Goal: Information Seeking & Learning: Learn about a topic

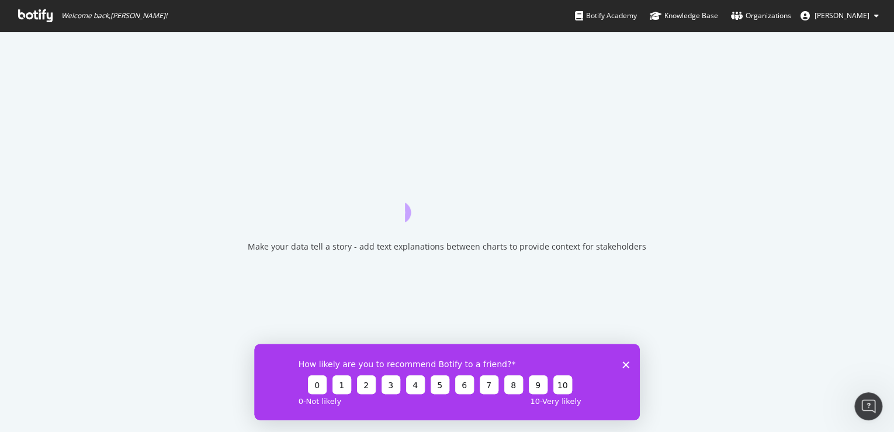
click at [625, 360] on icon "Close survey" at bounding box center [625, 363] width 7 height 7
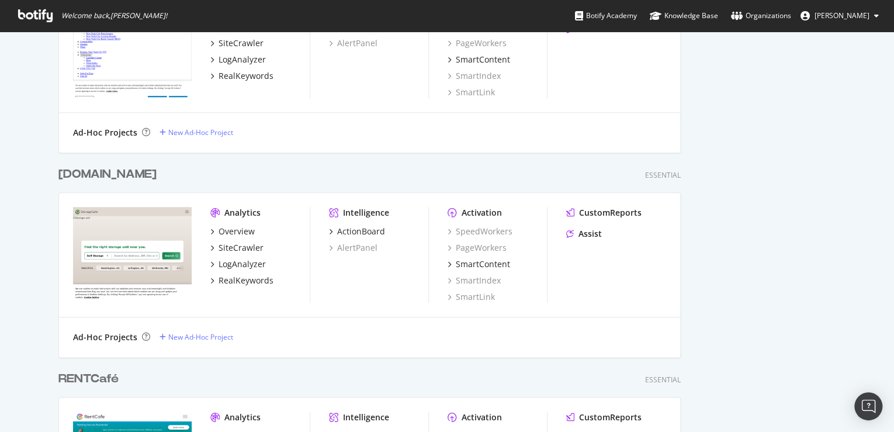
scroll to position [564, 0]
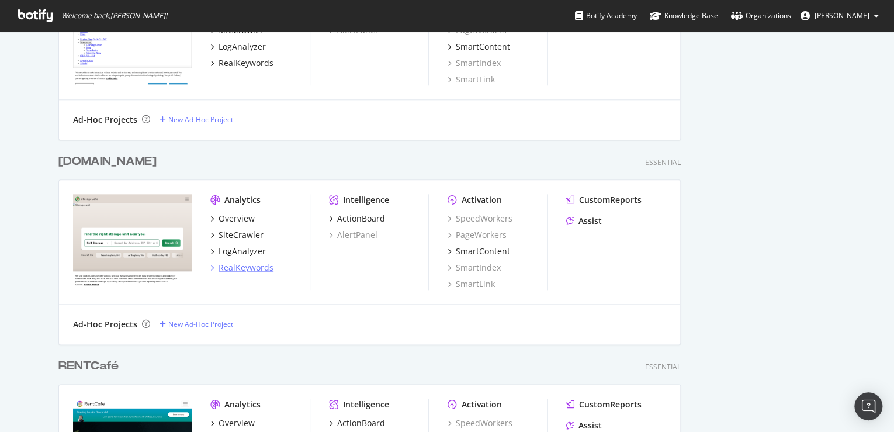
click at [238, 270] on div "RealKeywords" at bounding box center [246, 268] width 55 height 12
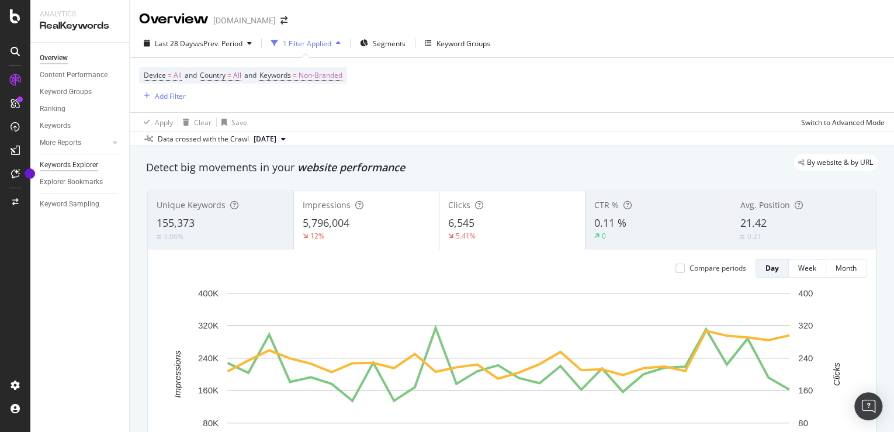
click at [84, 168] on div "Keywords Explorer" at bounding box center [69, 165] width 58 height 12
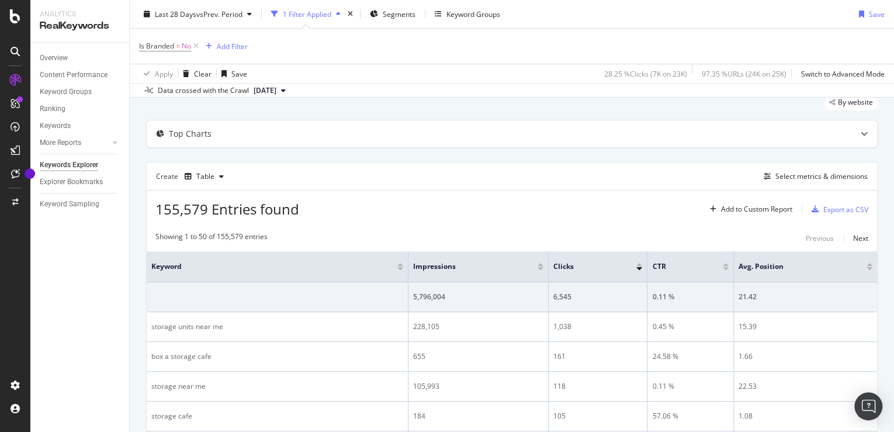
scroll to position [33, 0]
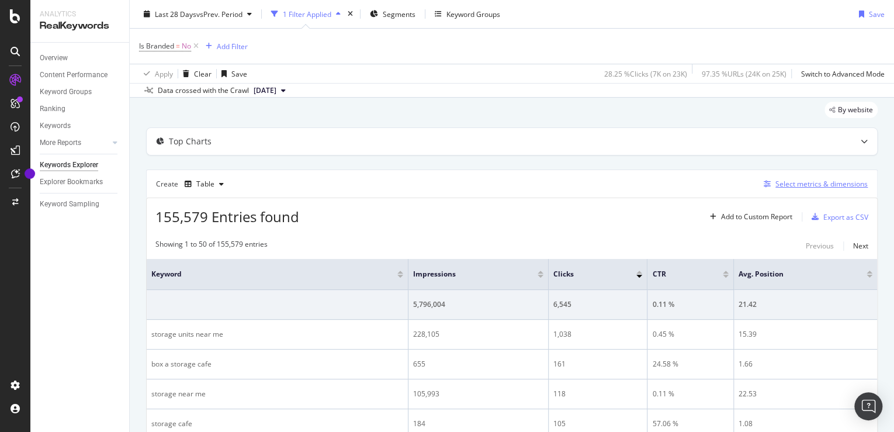
click at [788, 184] on div "Select metrics & dimensions" at bounding box center [821, 184] width 92 height 10
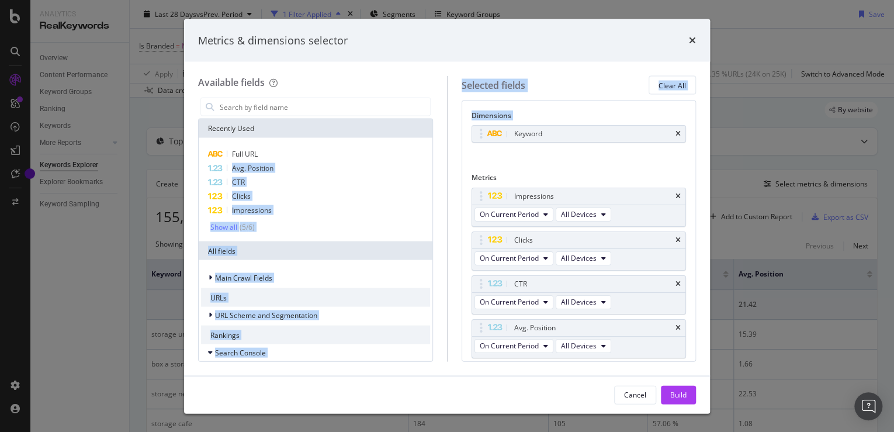
drag, startPoint x: 261, startPoint y: 160, endPoint x: 507, endPoint y: 150, distance: 246.2
click at [507, 150] on div "Available fields Recently Used Full URL Avg. Position CTR Clicks Impressions Sh…" at bounding box center [447, 218] width 498 height 285
click at [507, 150] on div "Keyword You can use this field as a dimension" at bounding box center [578, 146] width 215 height 43
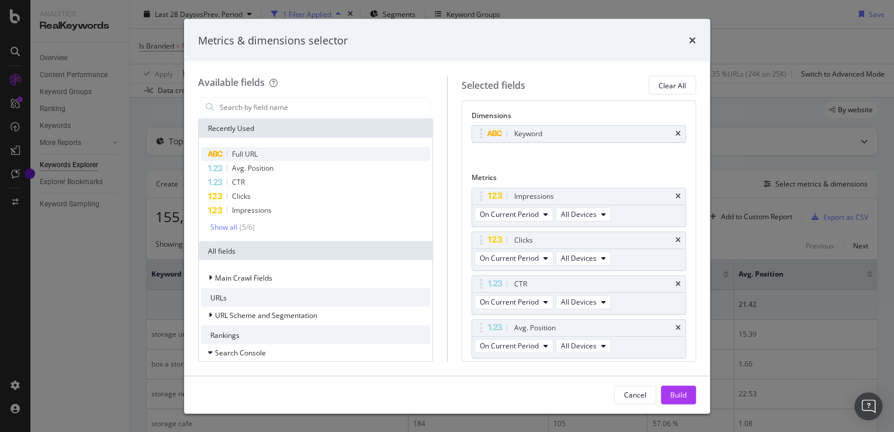
click at [238, 152] on span "Full URL" at bounding box center [245, 154] width 26 height 10
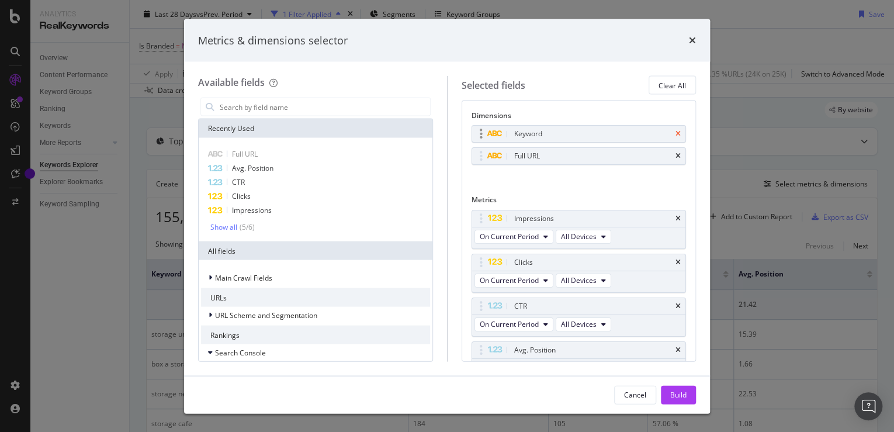
click at [675, 134] on icon "times" at bounding box center [677, 133] width 5 height 7
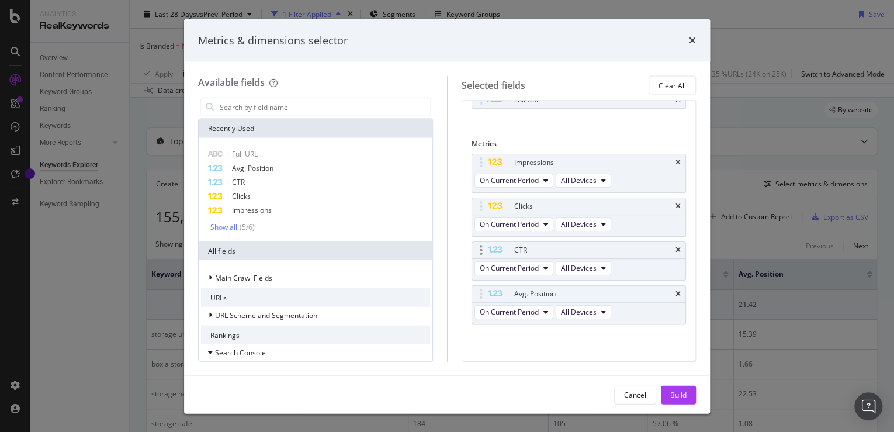
scroll to position [0, 0]
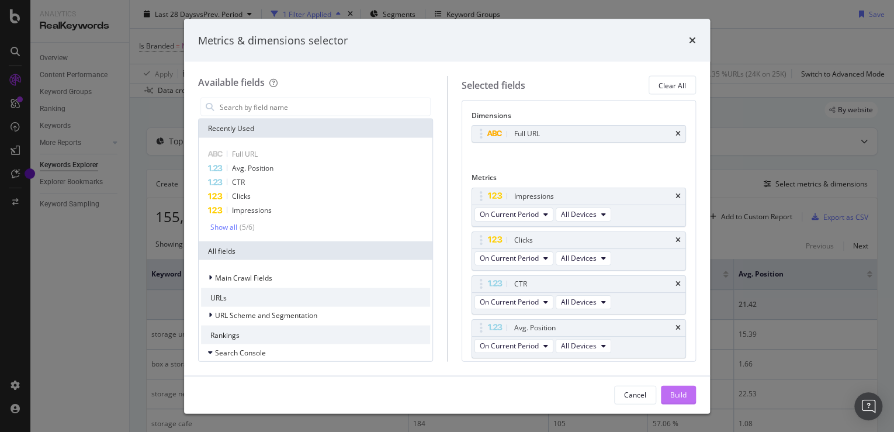
click at [671, 393] on div "Build" at bounding box center [678, 394] width 16 height 10
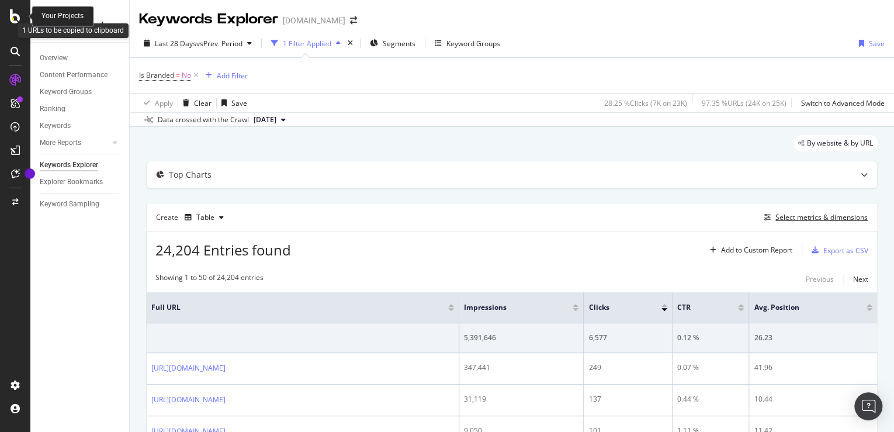
click at [12, 18] on icon at bounding box center [15, 16] width 11 height 14
click at [390, 42] on span "Segments" at bounding box center [399, 44] width 33 height 10
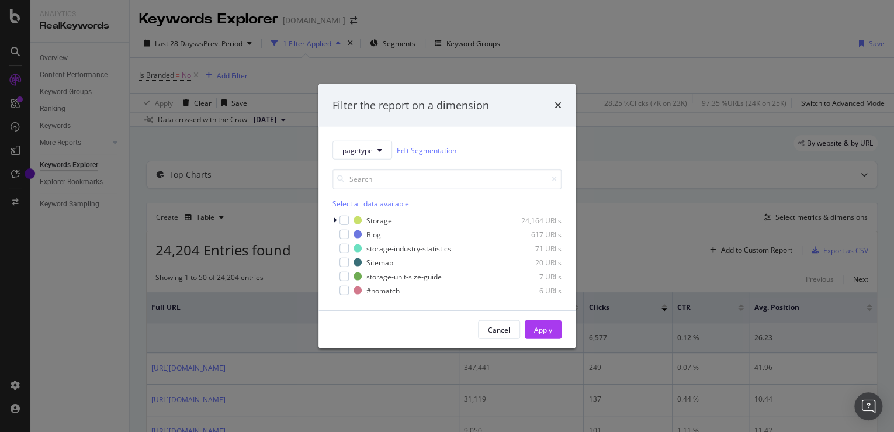
click at [331, 220] on div "pagetype Edit Segmentation Select all data available Storage 24,164 URLs Blog 6…" at bounding box center [446, 218] width 257 height 183
click at [333, 219] on icon "modal" at bounding box center [335, 220] width 4 height 7
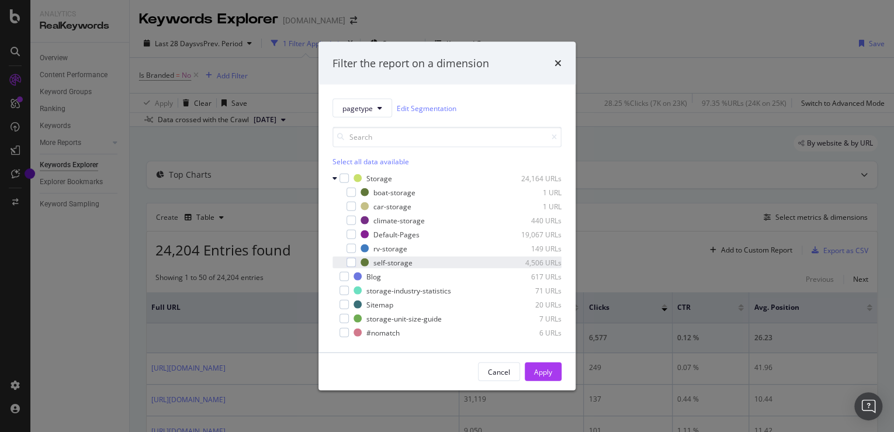
click at [387, 268] on div "self-storage 4,506 URLs" at bounding box center [446, 262] width 229 height 12
click at [539, 369] on div "Apply" at bounding box center [543, 371] width 18 height 10
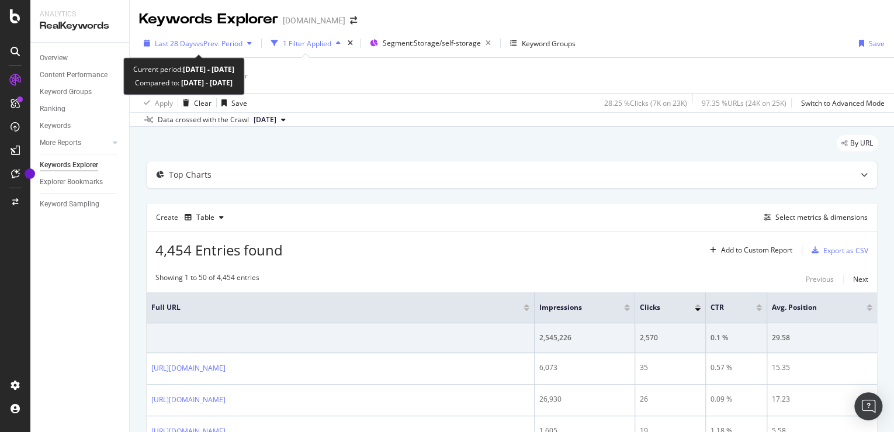
click at [230, 47] on span "vs Prev. Period" at bounding box center [219, 44] width 46 height 10
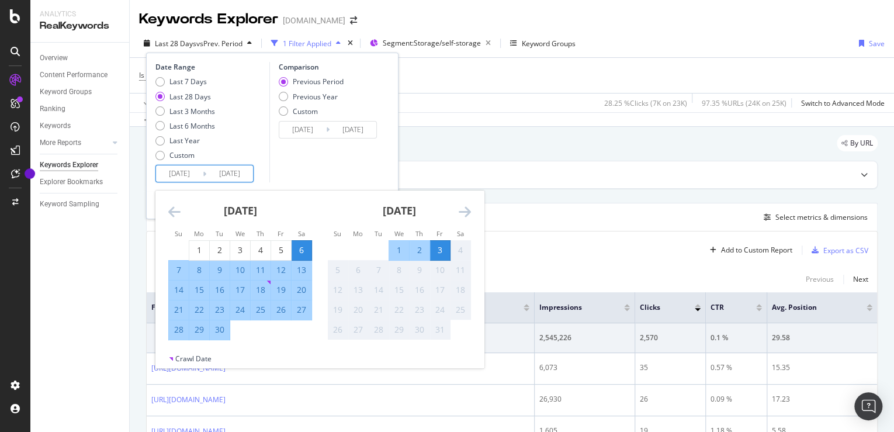
click at [222, 171] on input "[DATE]" at bounding box center [229, 173] width 47 height 16
click at [185, 158] on div "Custom" at bounding box center [181, 155] width 25 height 10
click at [193, 172] on input "[DATE]" at bounding box center [179, 173] width 47 height 16
click at [175, 209] on icon "Move backward to switch to the previous month." at bounding box center [174, 211] width 12 height 14
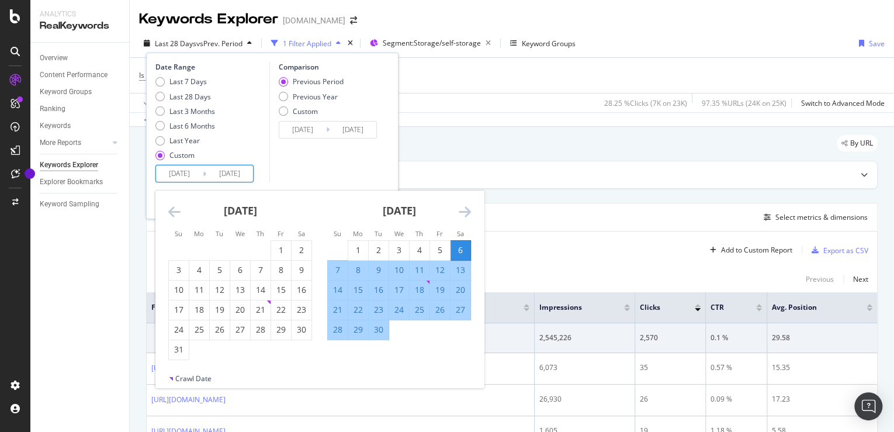
click at [175, 209] on icon "Move backward to switch to the previous month." at bounding box center [174, 211] width 12 height 14
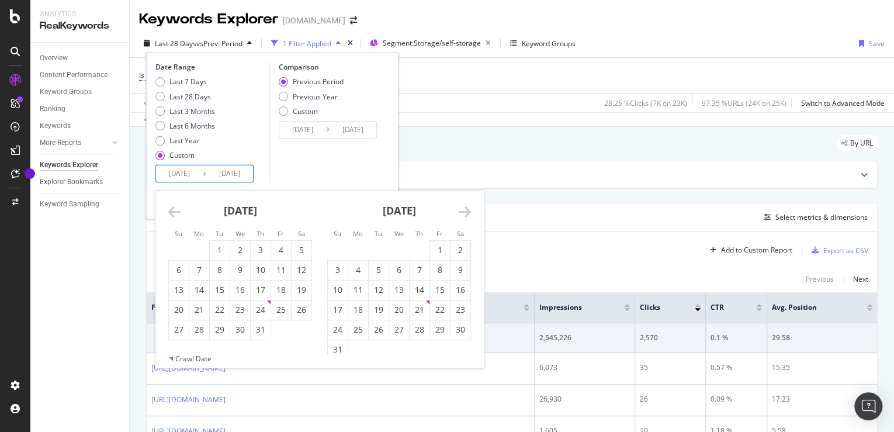
click at [175, 209] on icon "Move backward to switch to the previous month." at bounding box center [174, 211] width 12 height 14
click at [468, 217] on icon "Move forward to switch to the next month." at bounding box center [465, 211] width 12 height 14
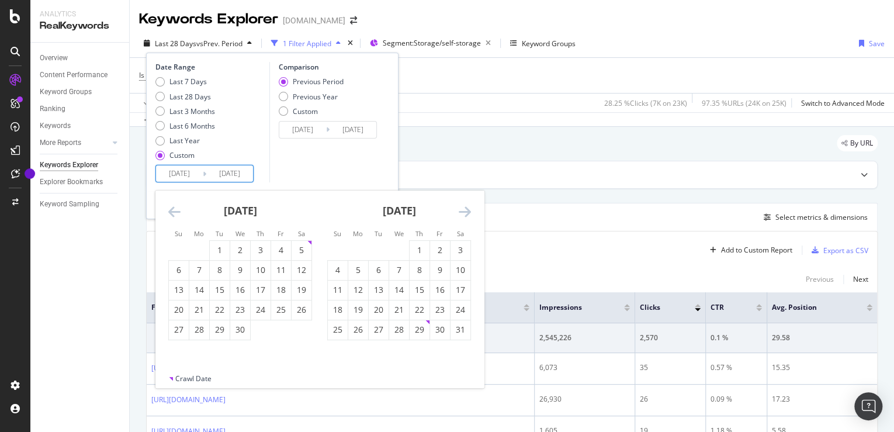
click at [468, 217] on icon "Move forward to switch to the next month." at bounding box center [465, 211] width 12 height 14
click at [337, 247] on div "1" at bounding box center [338, 250] width 20 height 12
type input "2025/06/01"
type input "2025/01/27"
type input "2025/05/31"
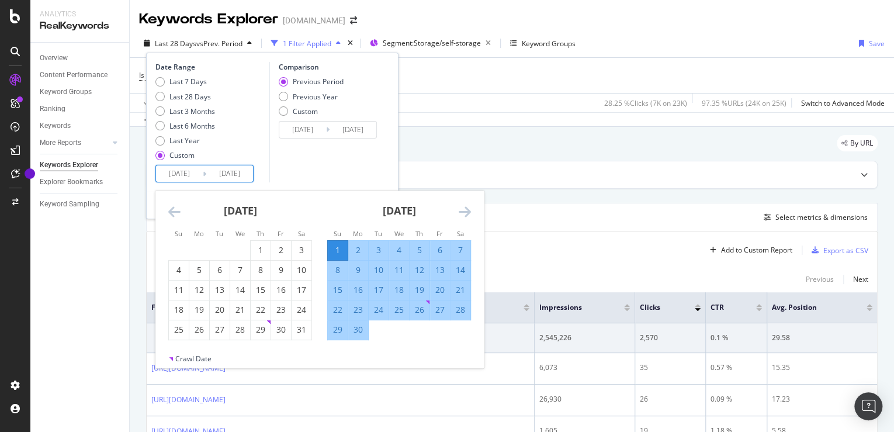
click at [357, 334] on div "30" at bounding box center [358, 330] width 20 height 12
type input "2025/06/30"
type input "2025/05/02"
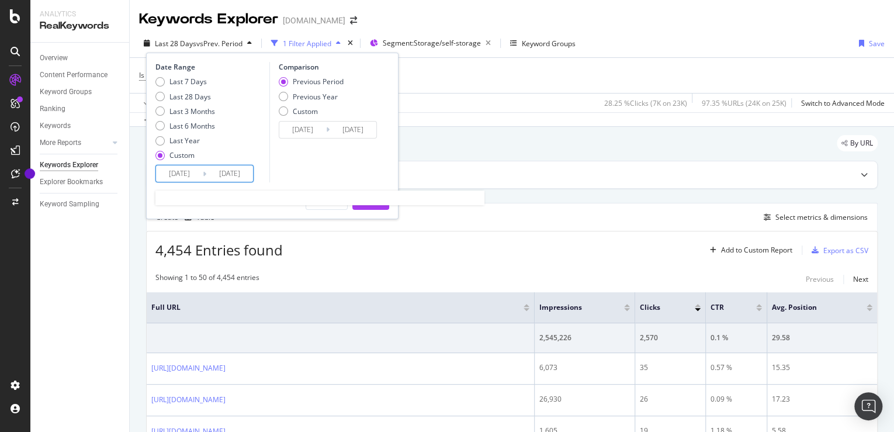
click at [216, 172] on input "2025/06/30" at bounding box center [229, 173] width 47 height 16
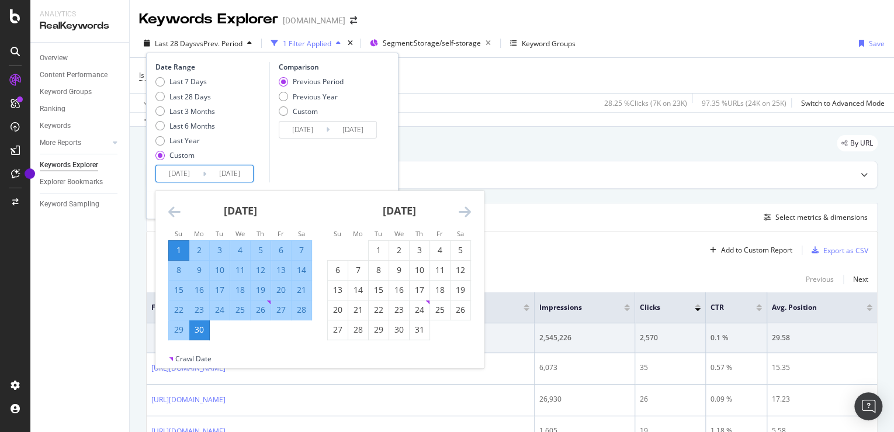
click at [461, 211] on icon "Move forward to switch to the next month." at bounding box center [465, 211] width 12 height 14
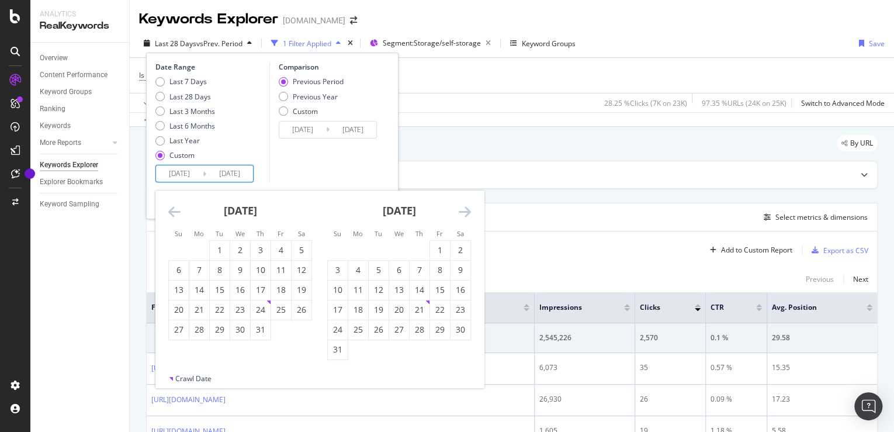
click at [461, 211] on icon "Move forward to switch to the next month." at bounding box center [465, 211] width 12 height 14
click at [168, 212] on icon "Move backward to switch to the previous month." at bounding box center [174, 211] width 12 height 14
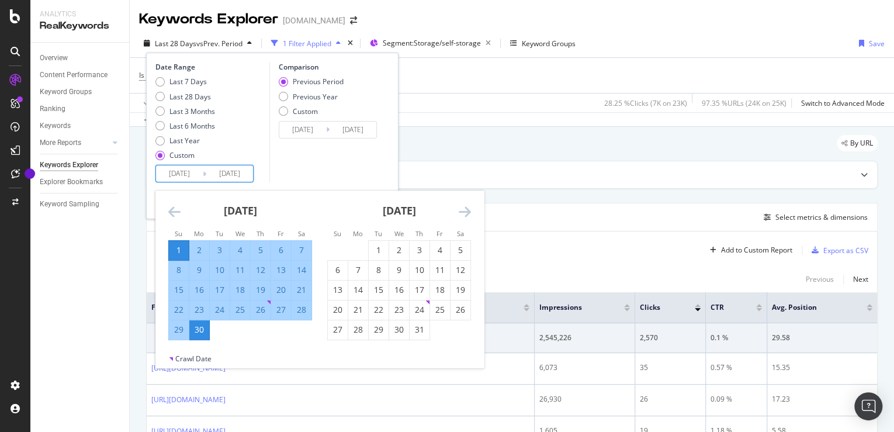
click at [459, 212] on icon "Move forward to switch to the next month." at bounding box center [465, 211] width 12 height 14
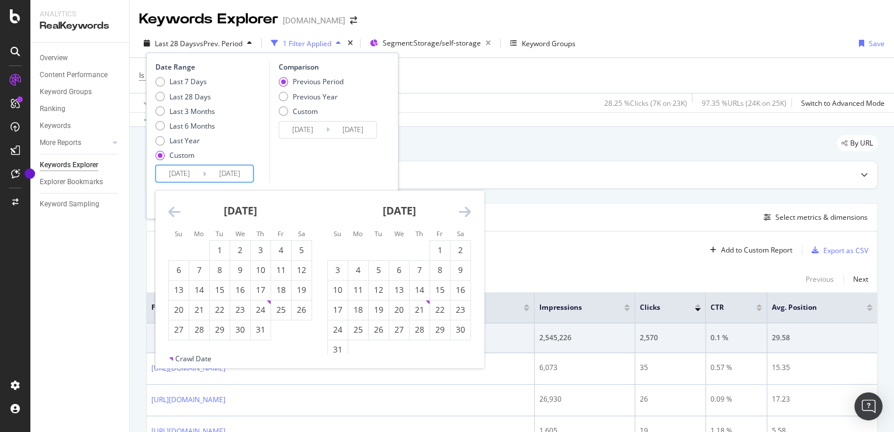
click at [459, 212] on icon "Move forward to switch to the next month." at bounding box center [465, 211] width 12 height 14
click at [353, 248] on div "1" at bounding box center [358, 250] width 20 height 12
type input "[DATE]"
type input "2025/02/28"
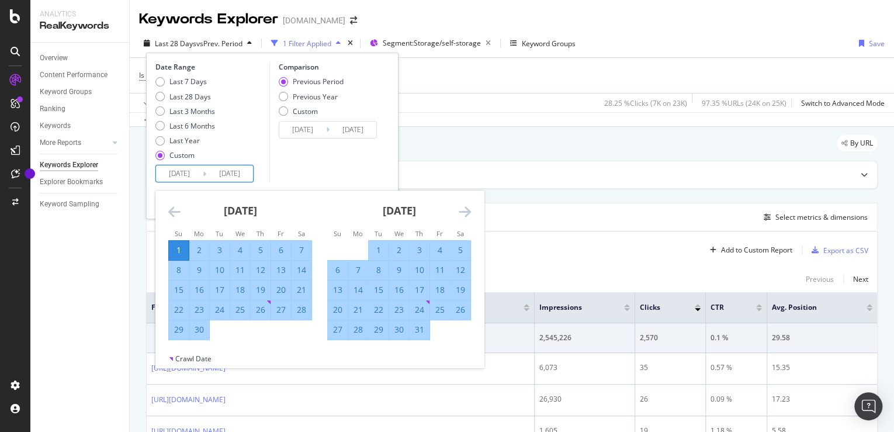
click at [227, 178] on input "[DATE]" at bounding box center [229, 173] width 47 height 16
click at [175, 172] on input "2025/06/01" at bounding box center [179, 173] width 47 height 16
click at [463, 207] on icon "Move forward to switch to the next month." at bounding box center [465, 211] width 12 height 14
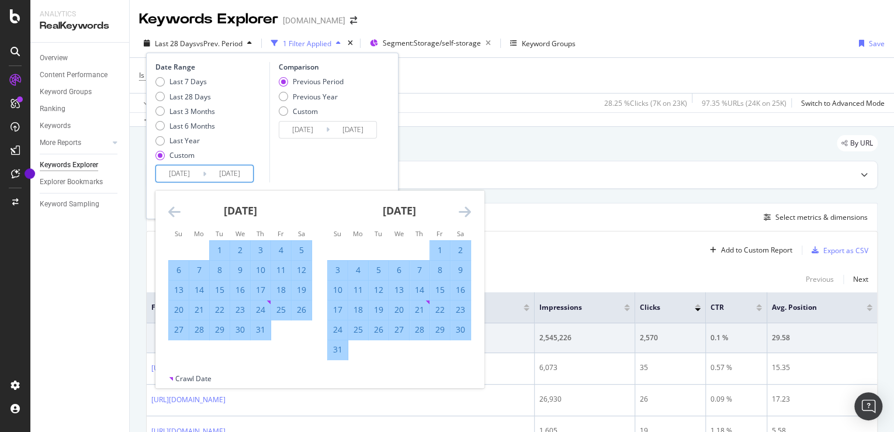
click at [463, 207] on icon "Move forward to switch to the next month." at bounding box center [465, 211] width 12 height 14
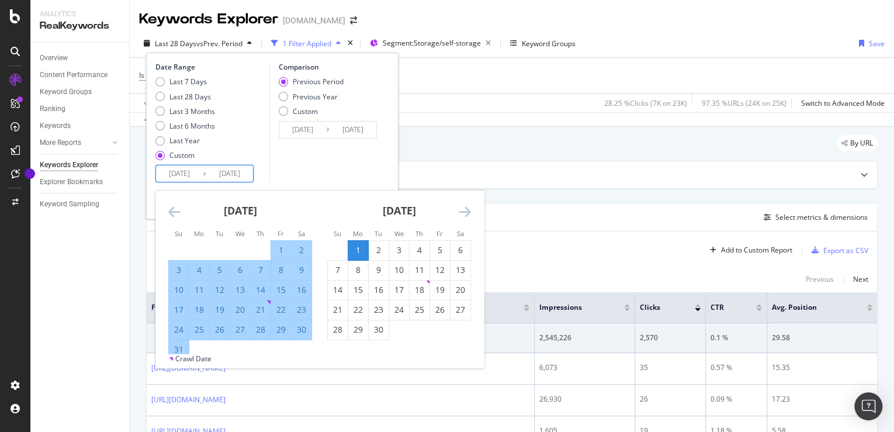
click at [362, 244] on div "1" at bounding box center [358, 250] width 20 height 12
type input "[DATE]"
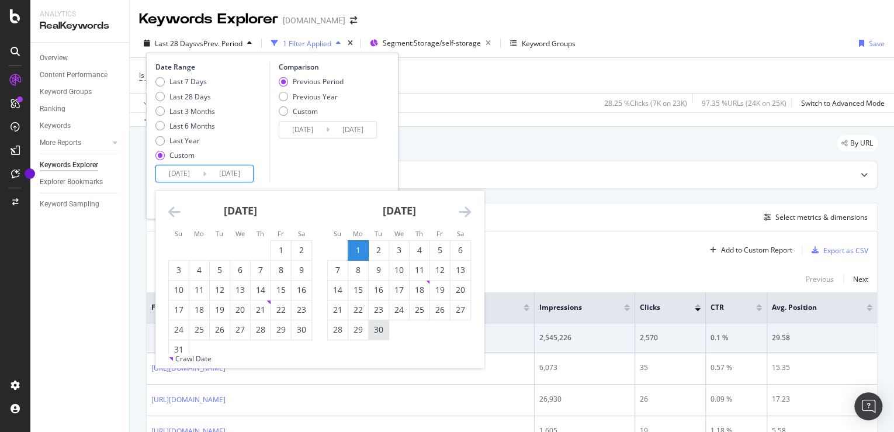
click at [381, 327] on div "30" at bounding box center [379, 330] width 20 height 12
type input "[DATE]"
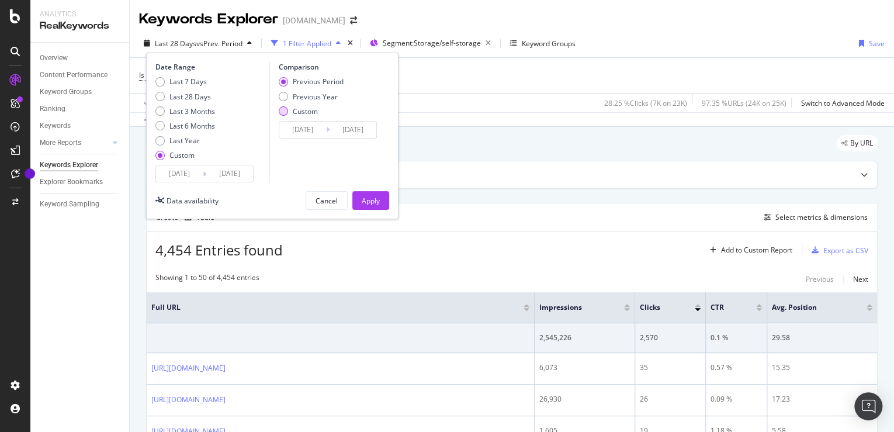
click at [304, 115] on div "Custom" at bounding box center [305, 111] width 25 height 10
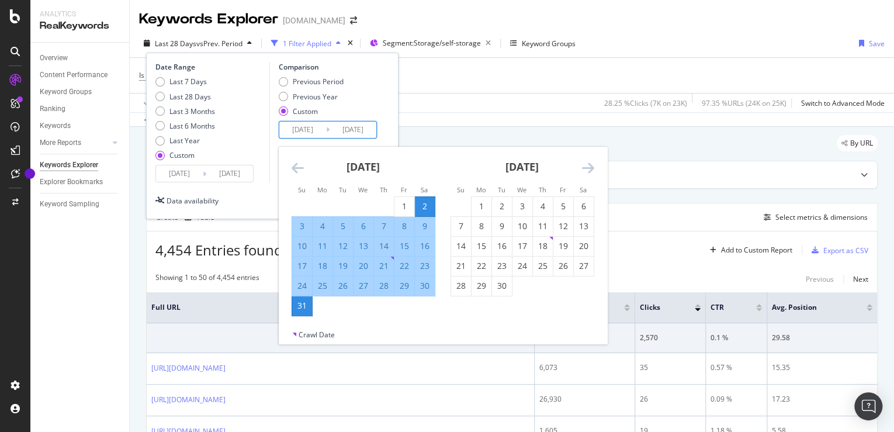
click at [306, 131] on input "[DATE]" at bounding box center [302, 130] width 47 height 16
click at [292, 168] on icon "Move backward to switch to the previous month." at bounding box center [298, 168] width 12 height 14
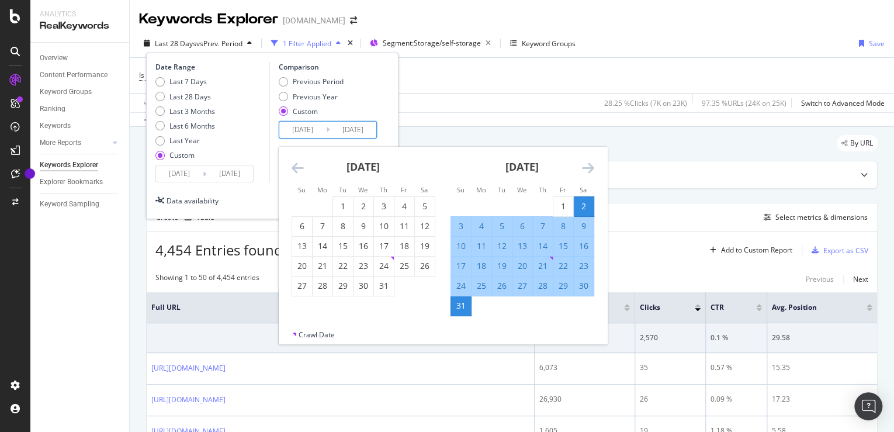
click at [292, 168] on icon "Move backward to switch to the previous month." at bounding box center [298, 168] width 12 height 14
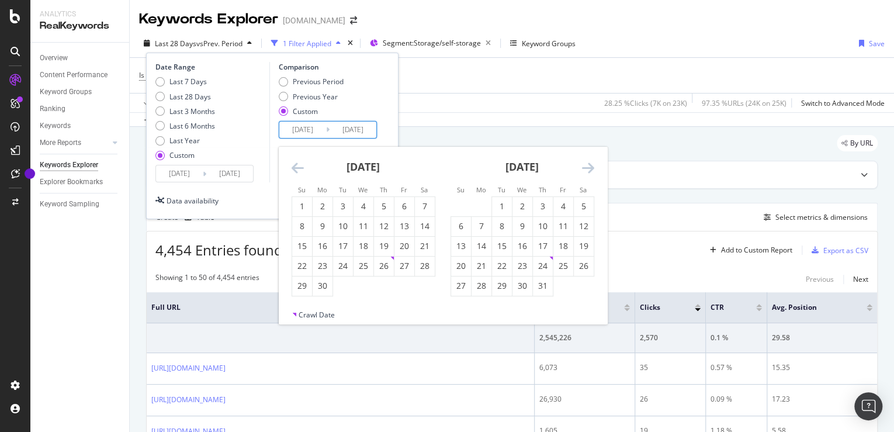
click at [292, 168] on icon "Move backward to switch to the previous month." at bounding box center [298, 168] width 12 height 14
click at [458, 199] on div "1" at bounding box center [461, 206] width 20 height 19
type input "2025/06/01"
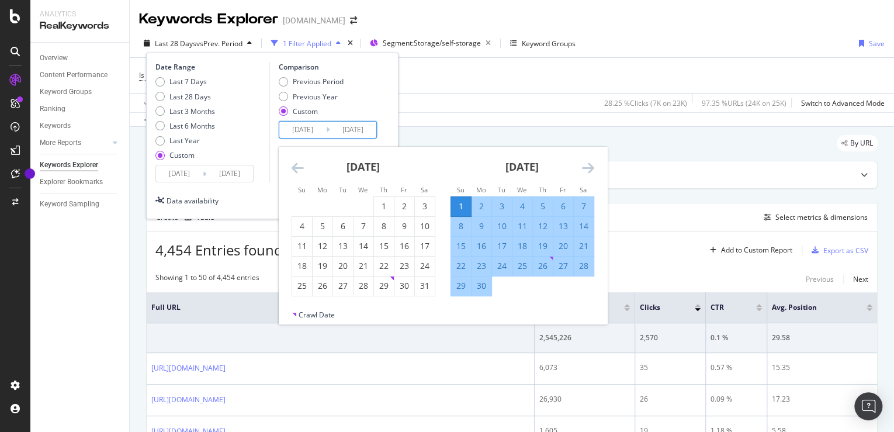
click at [481, 286] on div "30" at bounding box center [481, 286] width 20 height 12
type input "2025/06/30"
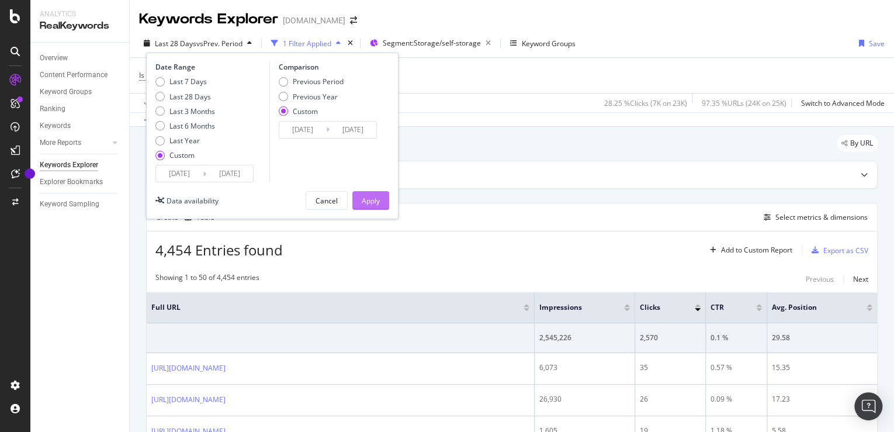
click at [372, 206] on div "Apply" at bounding box center [371, 201] width 18 height 18
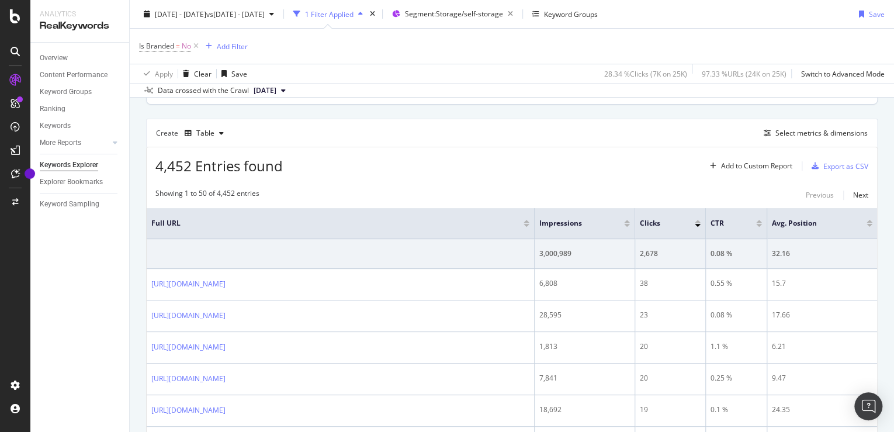
scroll to position [84, 0]
click at [795, 134] on div "Select metrics & dimensions" at bounding box center [821, 133] width 92 height 10
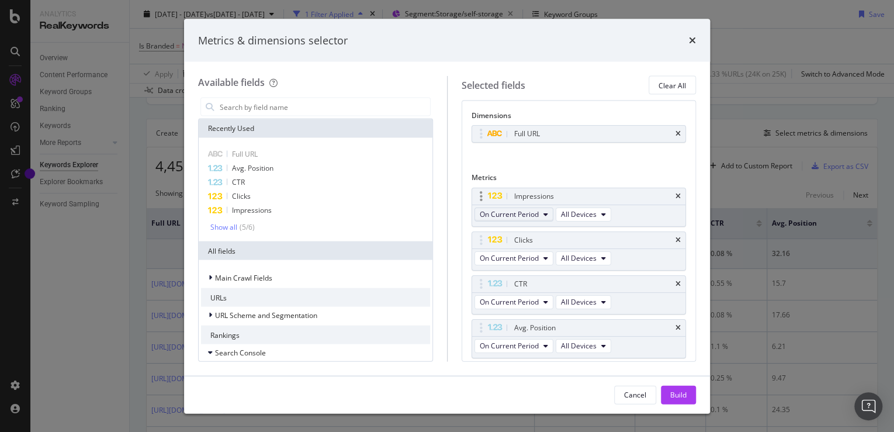
click at [533, 214] on span "On Current Period" at bounding box center [509, 214] width 59 height 10
click at [545, 160] on div "Full URL You can use this field as a dimension" at bounding box center [578, 146] width 215 height 43
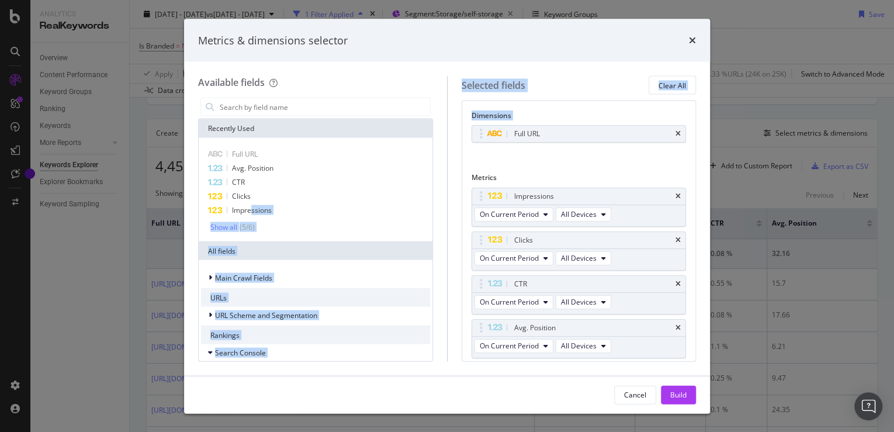
drag, startPoint x: 252, startPoint y: 210, endPoint x: 450, endPoint y: 175, distance: 200.7
click at [450, 175] on div "Available fields Recently Used Full URL Avg. Position CTR Clicks Impressions Sh…" at bounding box center [447, 218] width 498 height 285
drag, startPoint x: 450, startPoint y: 175, endPoint x: 509, endPoint y: 163, distance: 60.7
click at [509, 163] on div "Full URL You can use this field as a dimension" at bounding box center [578, 146] width 215 height 43
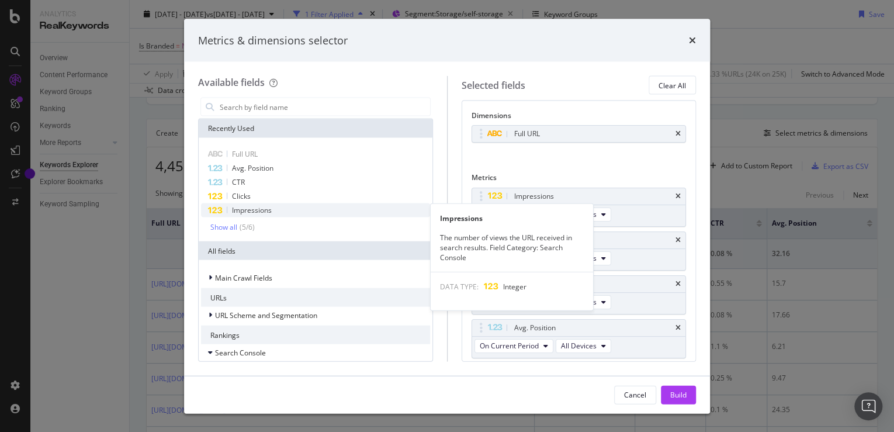
click at [250, 210] on span "Impressions" at bounding box center [252, 210] width 40 height 10
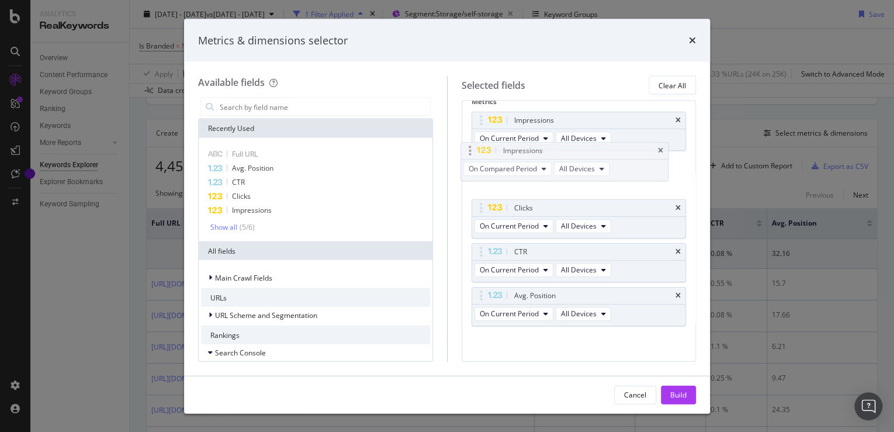
scroll to position [75, 0]
drag, startPoint x: 552, startPoint y: 292, endPoint x: 547, endPoint y: 169, distance: 123.4
click at [547, 169] on body "Analytics RealKeywords Overview Content Performance Keyword Groups Ranking Keyw…" at bounding box center [447, 216] width 894 height 432
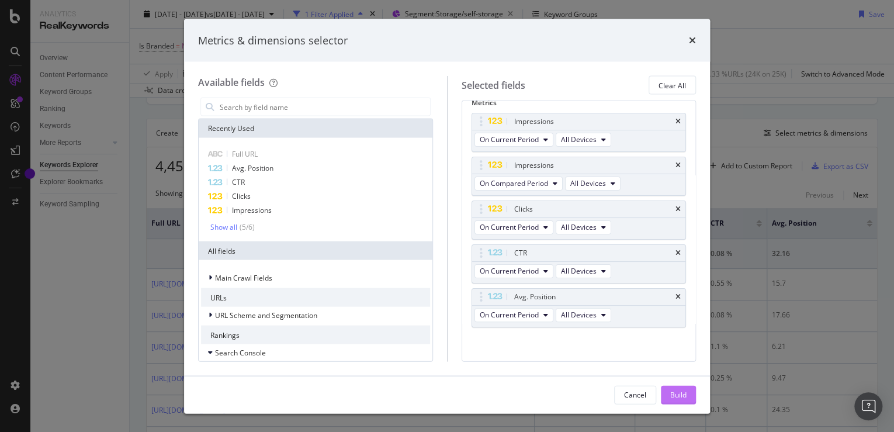
click at [671, 387] on div "Build" at bounding box center [678, 395] width 16 height 18
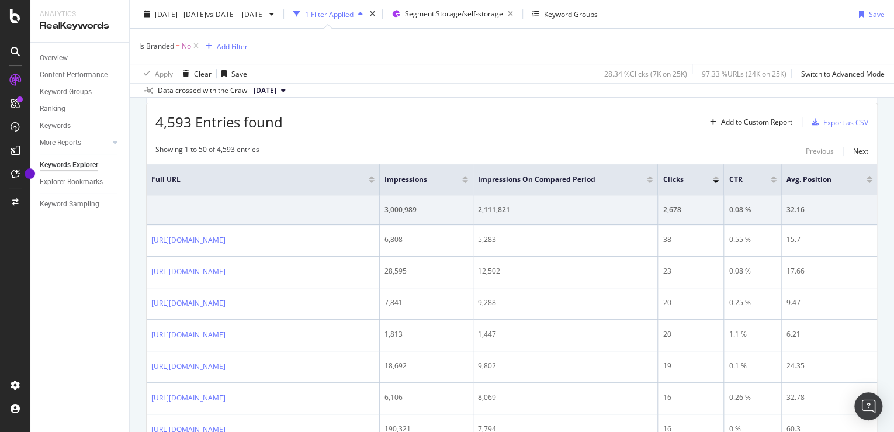
scroll to position [127, 0]
click at [764, 123] on div "Add to Custom Report" at bounding box center [756, 123] width 71 height 7
click at [642, 119] on div "4,593 Entries found Add to Custom Report Export as CSV" at bounding box center [512, 119] width 730 height 29
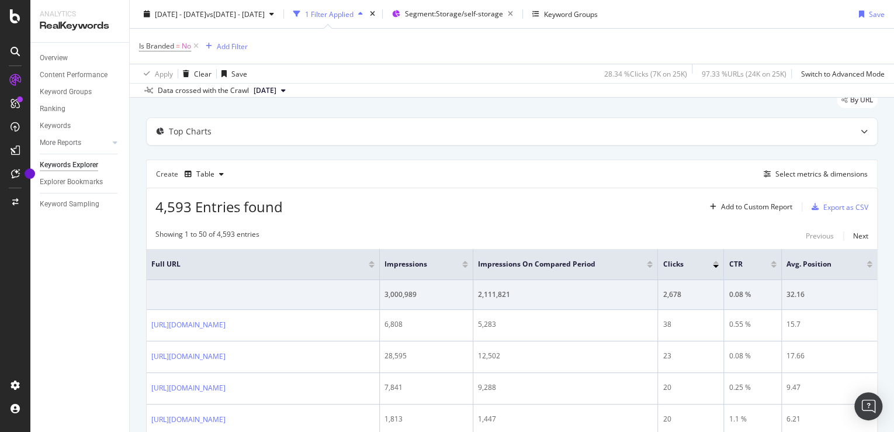
scroll to position [42, 0]
click at [781, 176] on div "Select metrics & dimensions" at bounding box center [821, 175] width 92 height 10
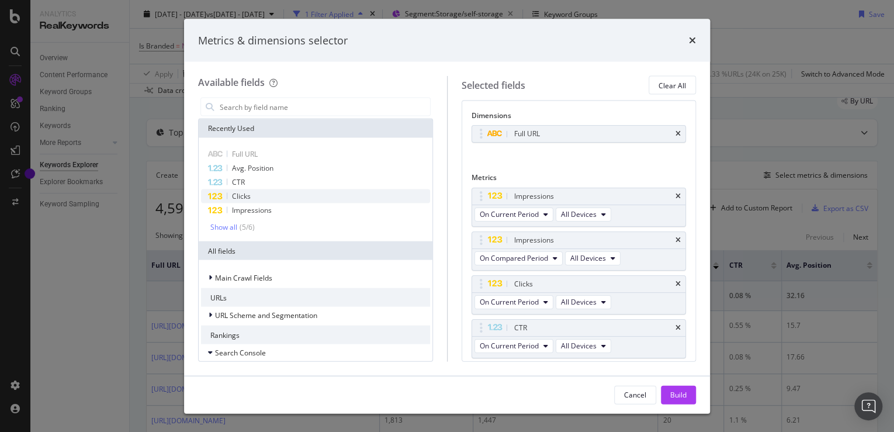
click at [247, 199] on span "Clicks" at bounding box center [241, 196] width 19 height 10
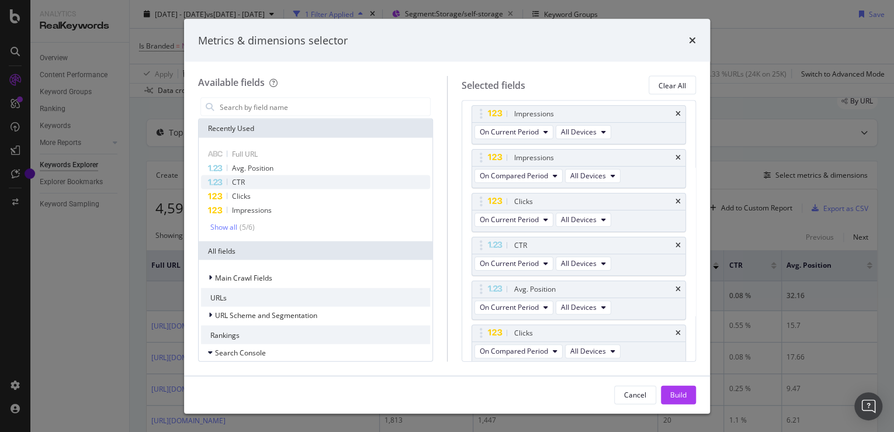
click at [247, 185] on div "CTR" at bounding box center [315, 182] width 229 height 14
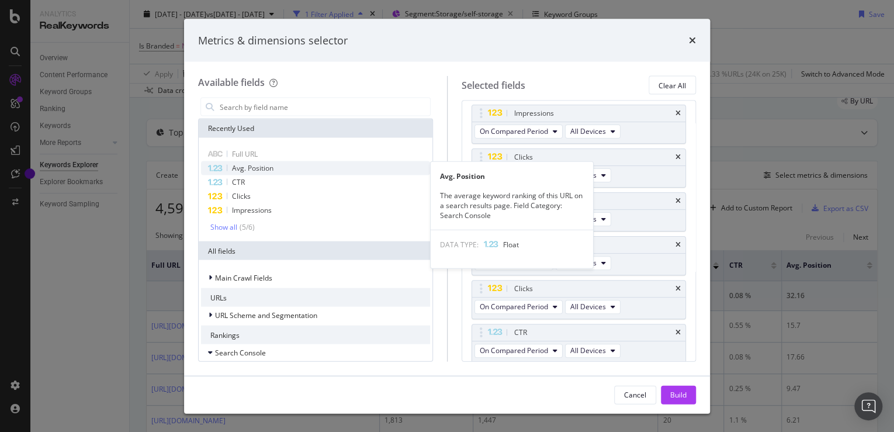
click at [260, 164] on span "Avg. Position" at bounding box center [252, 168] width 41 height 10
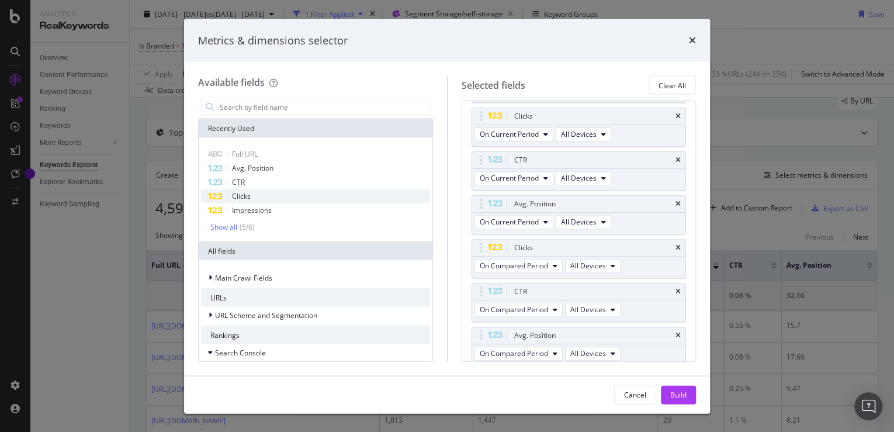
scroll to position [169, 0]
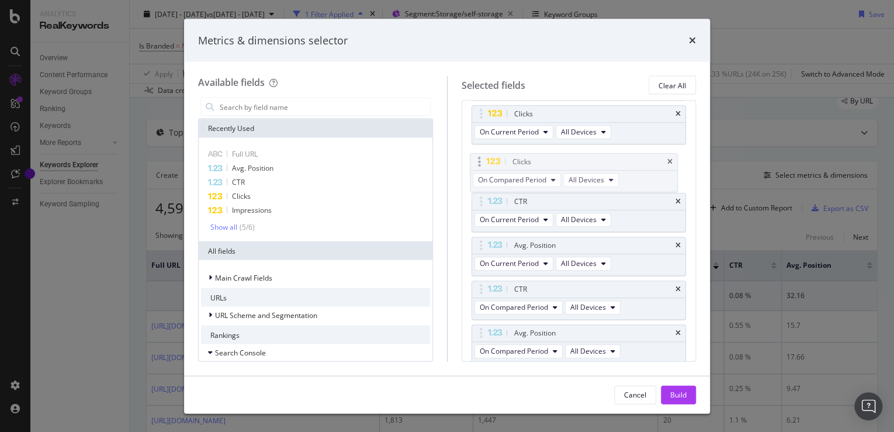
drag, startPoint x: 630, startPoint y: 241, endPoint x: 629, endPoint y: 158, distance: 82.4
click at [629, 158] on body "Analytics RealKeywords Overview Content Performance Keyword Groups Ranking Keyw…" at bounding box center [447, 216] width 894 height 432
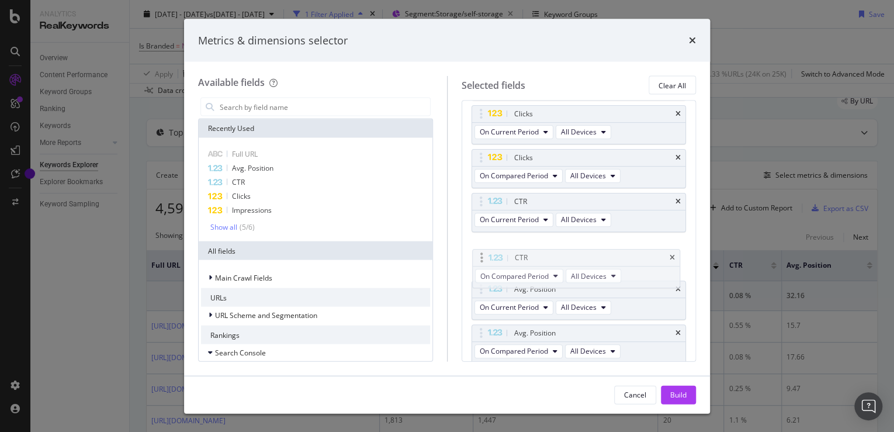
drag, startPoint x: 599, startPoint y: 285, endPoint x: 598, endPoint y: 252, distance: 32.7
click at [598, 252] on body "Analytics RealKeywords Overview Content Performance Keyword Groups Ranking Keyw…" at bounding box center [447, 216] width 894 height 432
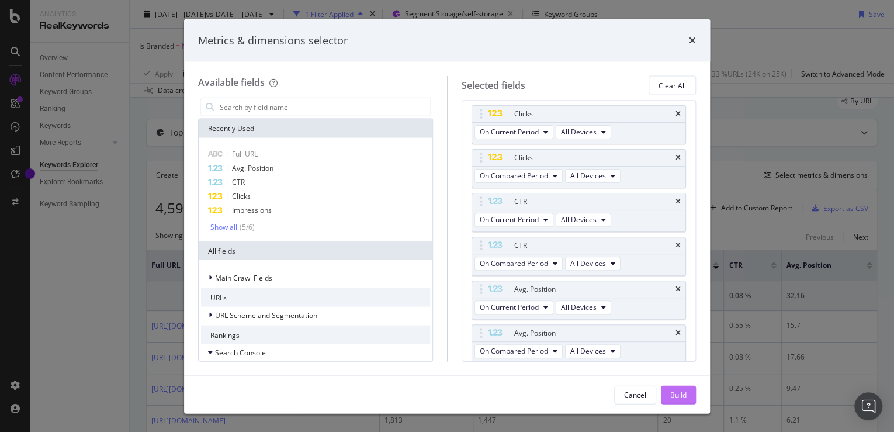
click at [671, 386] on div "Build" at bounding box center [678, 395] width 16 height 18
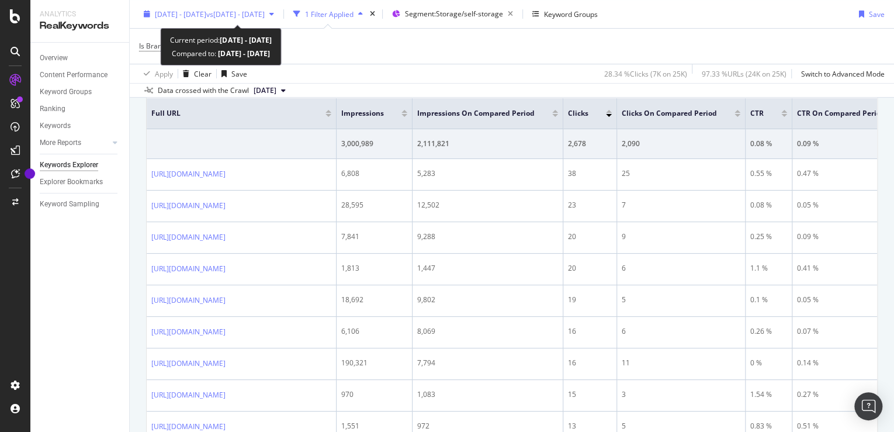
click at [265, 14] on span "vs 2025 Jun. 1st - Jun. 30th" at bounding box center [235, 14] width 58 height 10
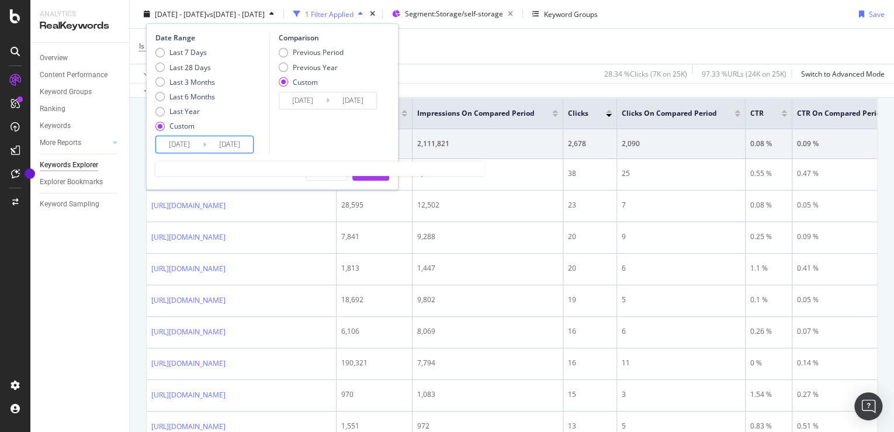
click at [217, 150] on input "[DATE]" at bounding box center [229, 144] width 47 height 16
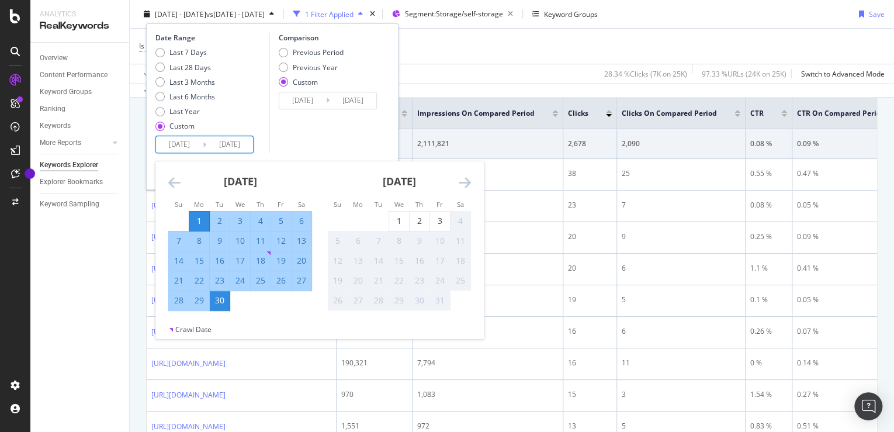
click at [299, 124] on div "Comparison Previous Period Previous Year Custom 2025/06/01 Navigate forward to …" at bounding box center [324, 93] width 111 height 120
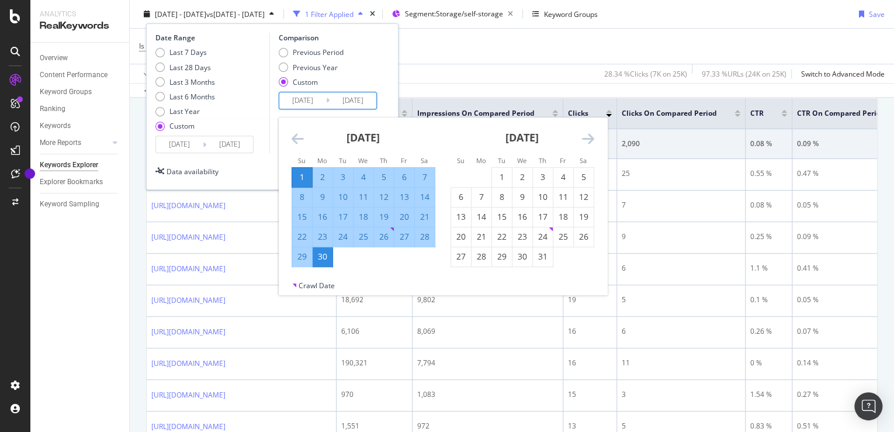
click at [314, 101] on input "2025/06/01" at bounding box center [302, 100] width 47 height 16
click at [296, 140] on icon "Move backward to switch to the previous month." at bounding box center [298, 138] width 12 height 14
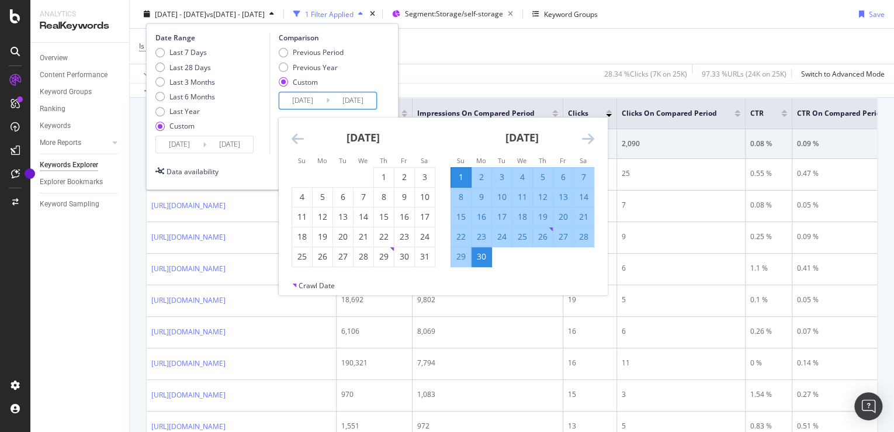
click at [296, 140] on icon "Move backward to switch to the previous month." at bounding box center [298, 138] width 12 height 14
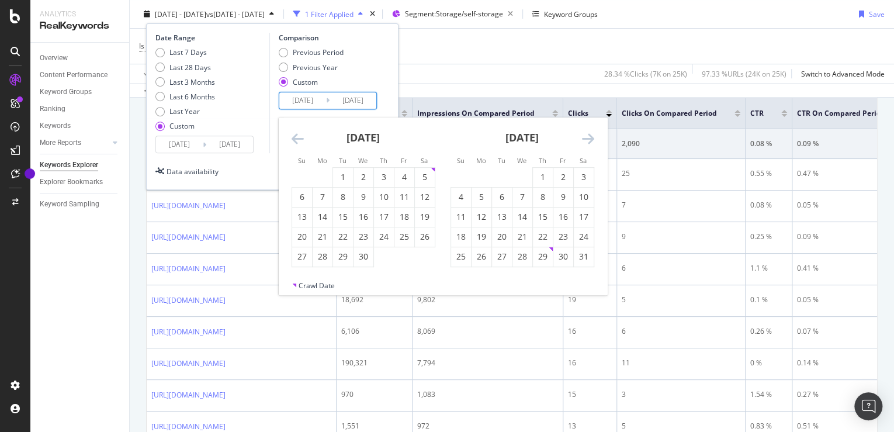
click at [296, 140] on icon "Move backward to switch to the previous month." at bounding box center [298, 138] width 12 height 14
click at [497, 175] on div "1" at bounding box center [502, 177] width 20 height 12
type input "[DATE]"
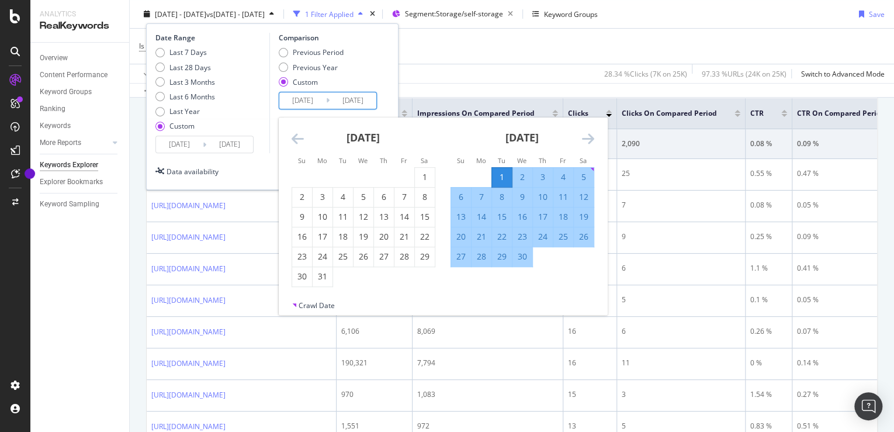
click at [529, 255] on div "30" at bounding box center [522, 257] width 20 height 12
type input "[DATE]"
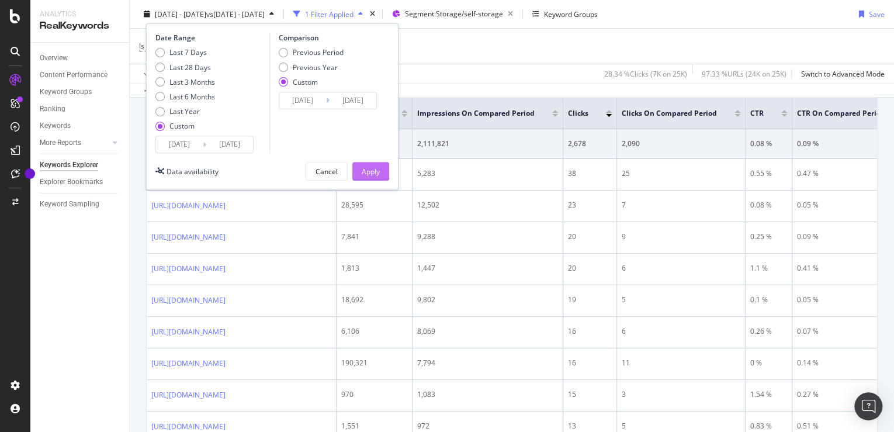
click at [368, 168] on div "Apply" at bounding box center [371, 171] width 18 height 10
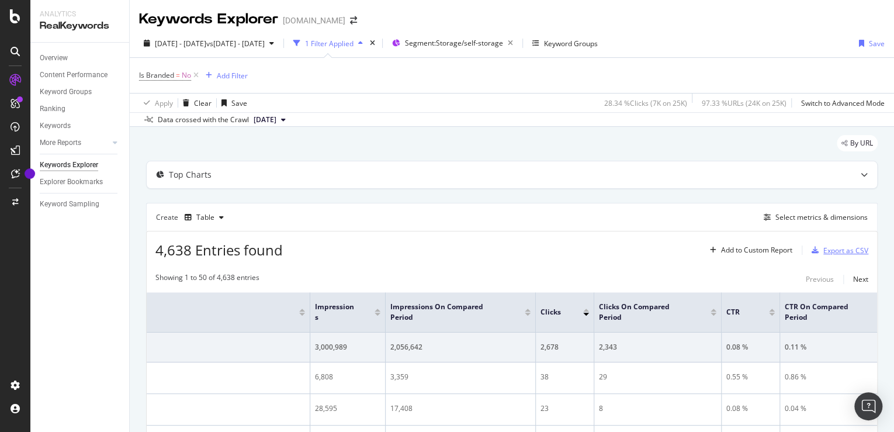
click at [846, 251] on div "Export as CSV" at bounding box center [845, 250] width 45 height 10
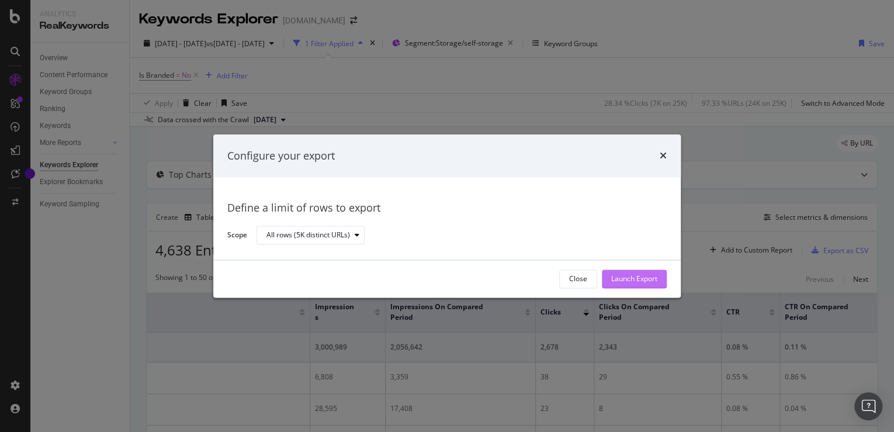
click at [645, 278] on div "Launch Export" at bounding box center [634, 279] width 46 height 10
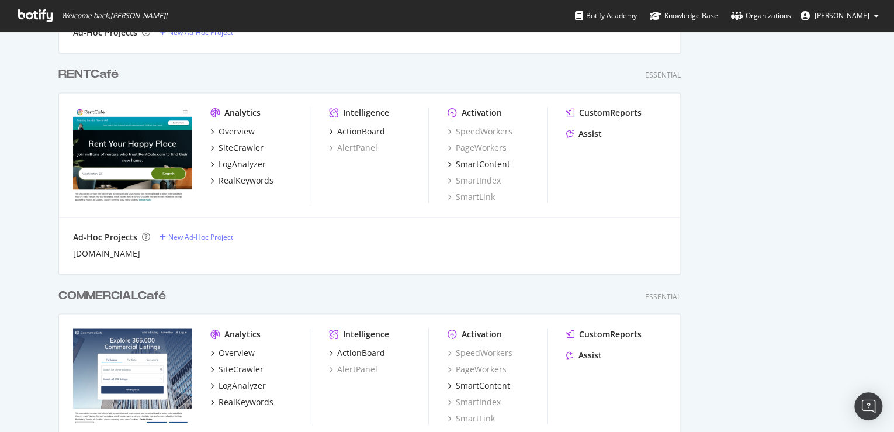
scroll to position [857, 0]
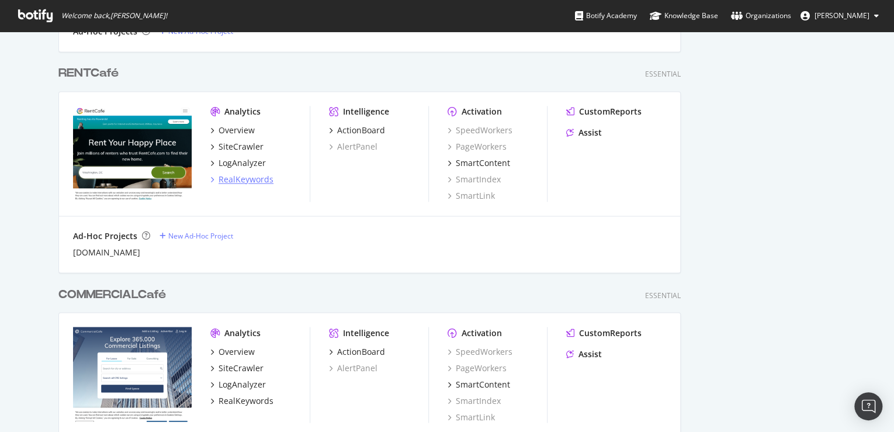
click at [247, 179] on div "RealKeywords" at bounding box center [246, 180] width 55 height 12
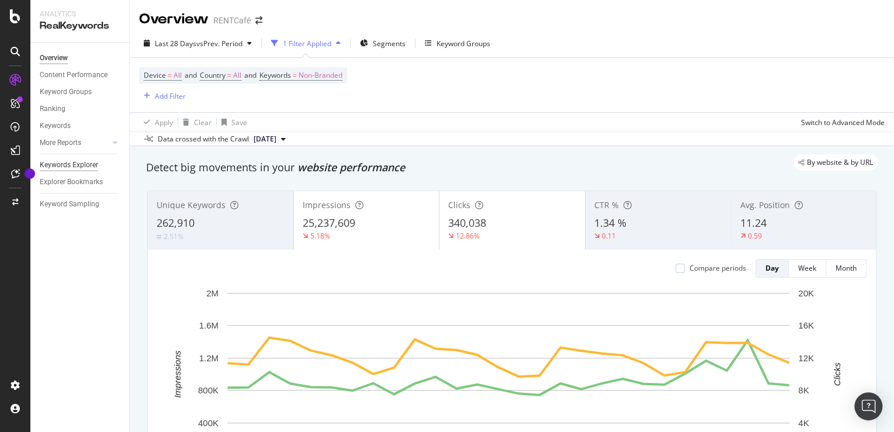
click at [73, 168] on div "Keywords Explorer" at bounding box center [69, 165] width 58 height 12
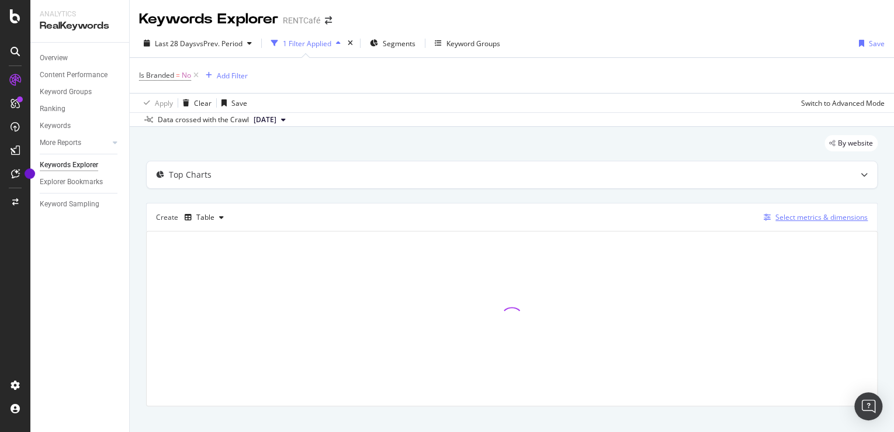
click at [821, 212] on div "Select metrics & dimensions" at bounding box center [821, 217] width 92 height 10
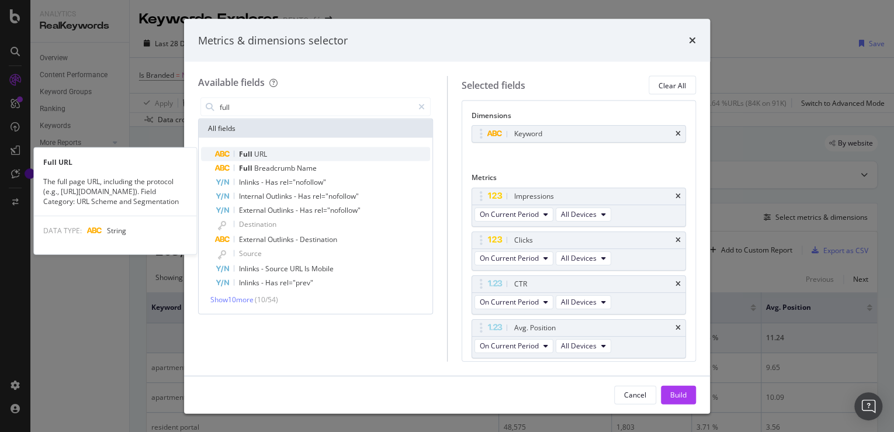
type input "full"
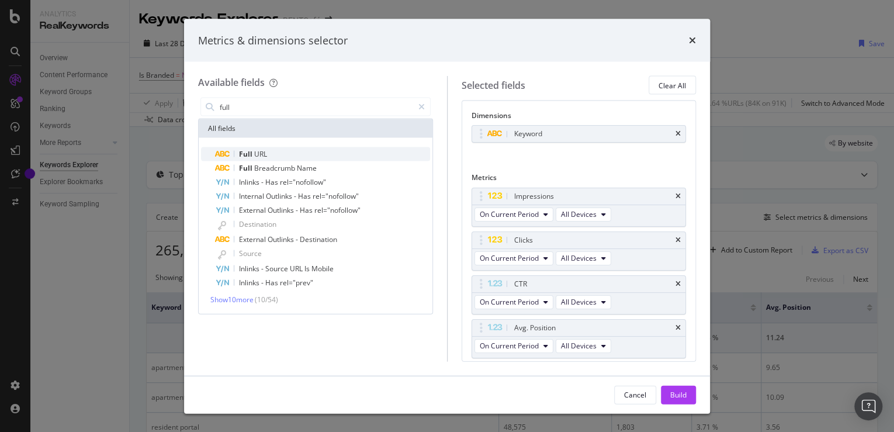
click at [283, 157] on div "Full URL" at bounding box center [322, 154] width 215 height 14
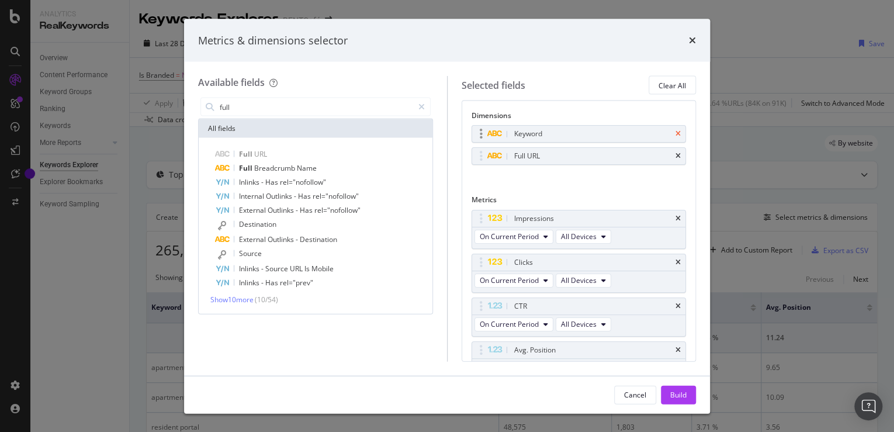
click at [675, 132] on icon "times" at bounding box center [677, 133] width 5 height 7
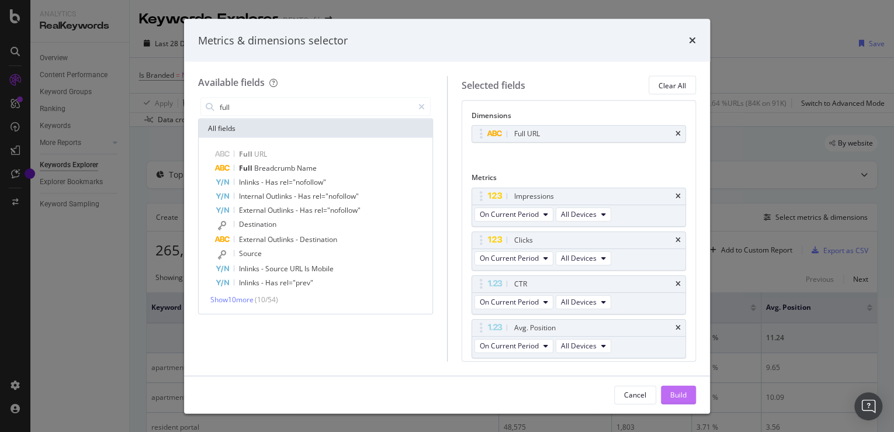
click at [677, 394] on div "Build" at bounding box center [678, 394] width 16 height 10
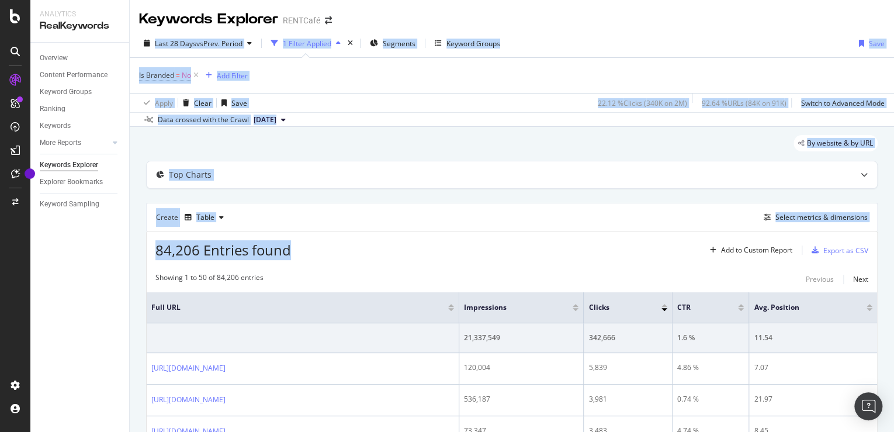
drag, startPoint x: 615, startPoint y: 28, endPoint x: 391, endPoint y: 240, distance: 308.3
click at [391, 240] on div "Keywords Explorer RENTCafé Last 28 Days vs Prev. Period 1 Filter Applied Segmen…" at bounding box center [512, 216] width 764 height 432
drag, startPoint x: 391, startPoint y: 240, endPoint x: 483, endPoint y: 131, distance: 143.0
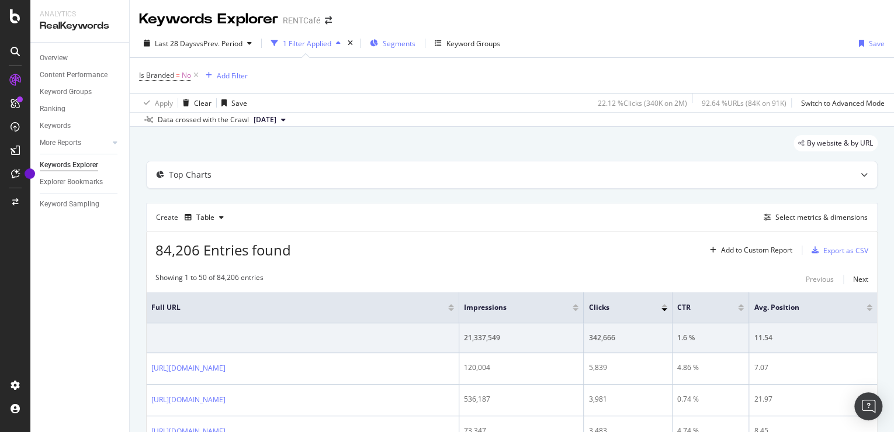
click at [395, 46] on span "Segments" at bounding box center [399, 44] width 33 height 10
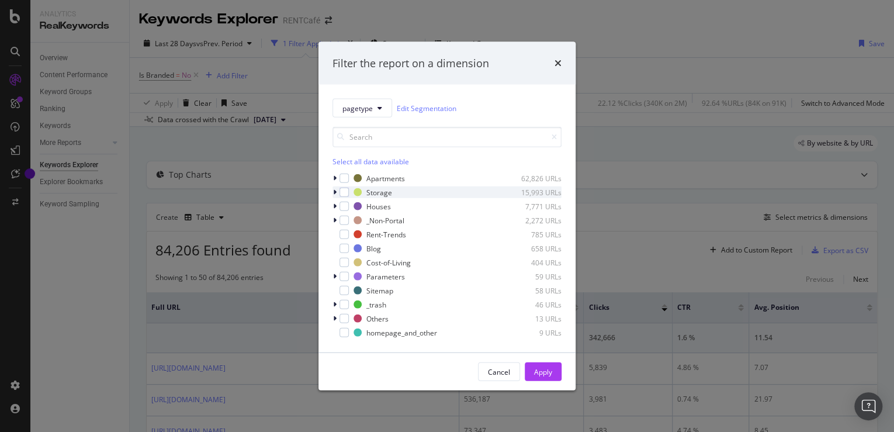
click at [336, 189] on icon "modal" at bounding box center [335, 192] width 4 height 7
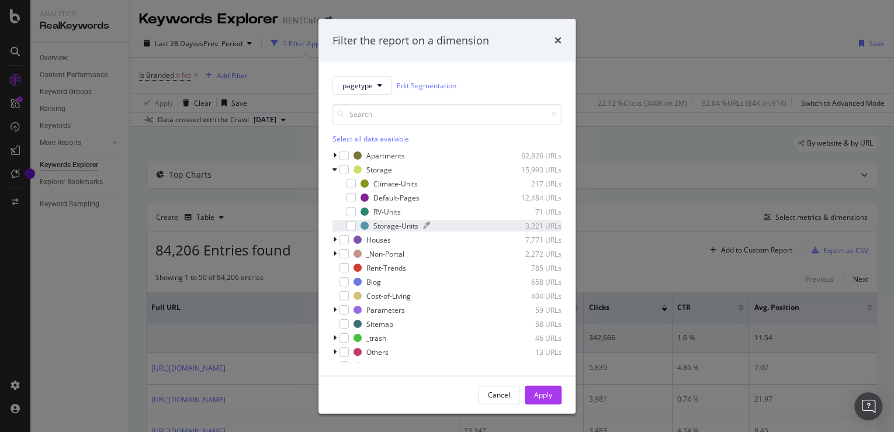
click at [406, 227] on div "Storage-Units" at bounding box center [395, 225] width 45 height 10
click at [540, 389] on div "Apply" at bounding box center [543, 394] width 18 height 10
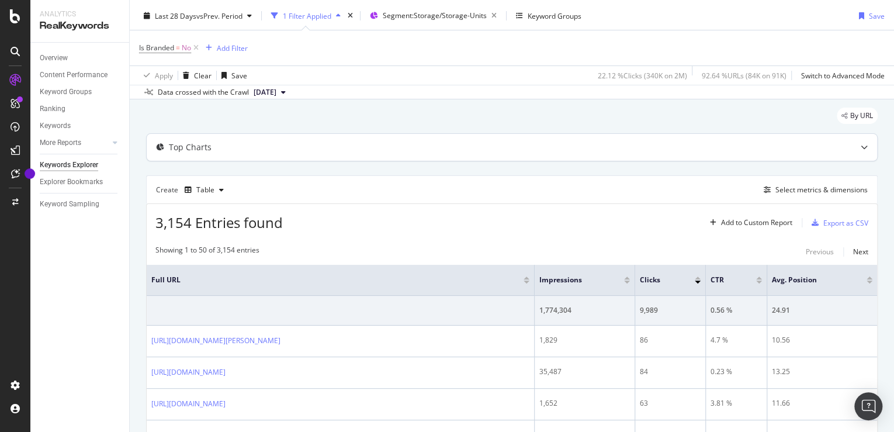
scroll to position [27, 0]
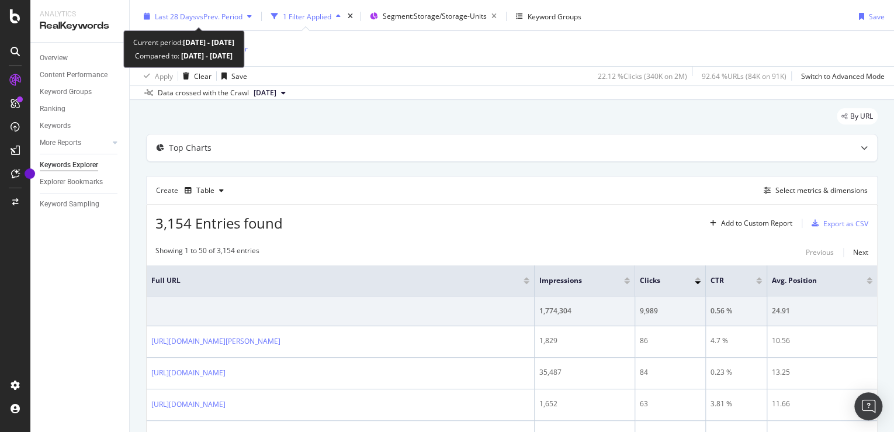
click at [223, 18] on span "vs Prev. Period" at bounding box center [219, 17] width 46 height 10
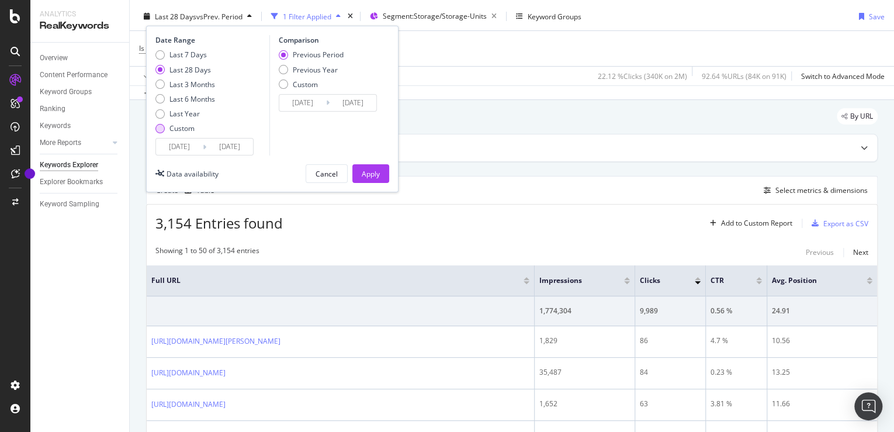
click at [188, 129] on div "Custom" at bounding box center [181, 128] width 25 height 10
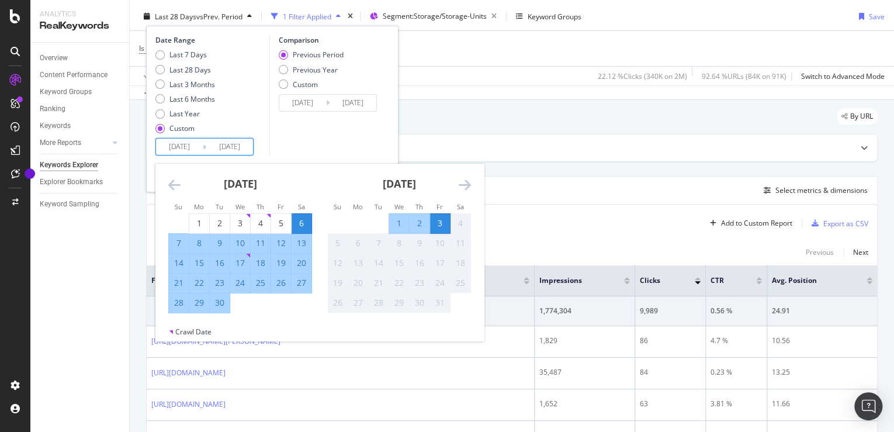
click at [186, 141] on input "[DATE]" at bounding box center [179, 146] width 47 height 16
click at [192, 217] on div "1" at bounding box center [199, 223] width 20 height 12
type input "[DATE]"
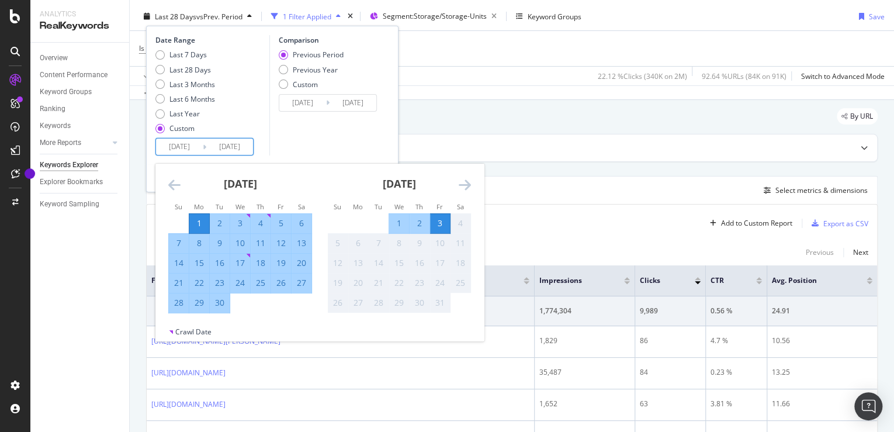
click at [217, 305] on div "30" at bounding box center [220, 303] width 20 height 12
type input "[DATE]"
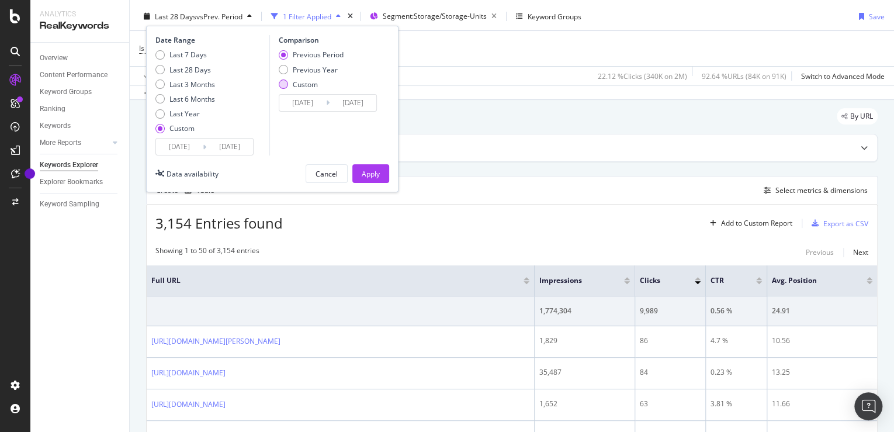
click at [306, 88] on div "Custom" at bounding box center [305, 84] width 25 height 10
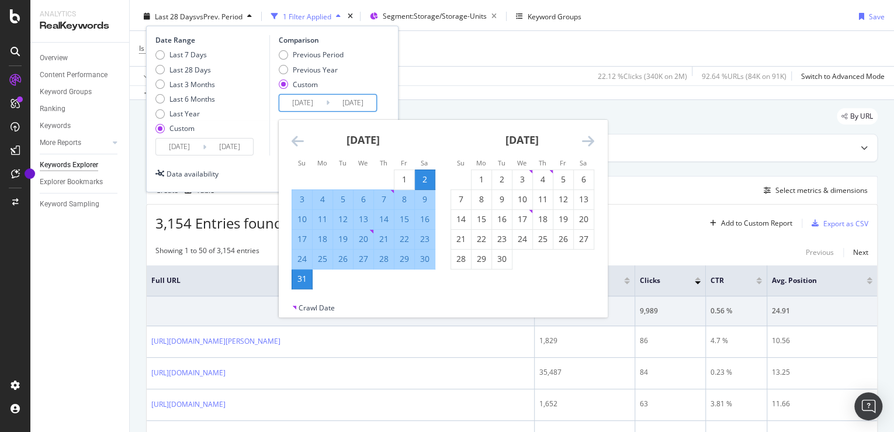
click at [306, 96] on input "[DATE]" at bounding box center [302, 103] width 47 height 16
click at [303, 136] on icon "Move backward to switch to the previous month." at bounding box center [298, 141] width 12 height 14
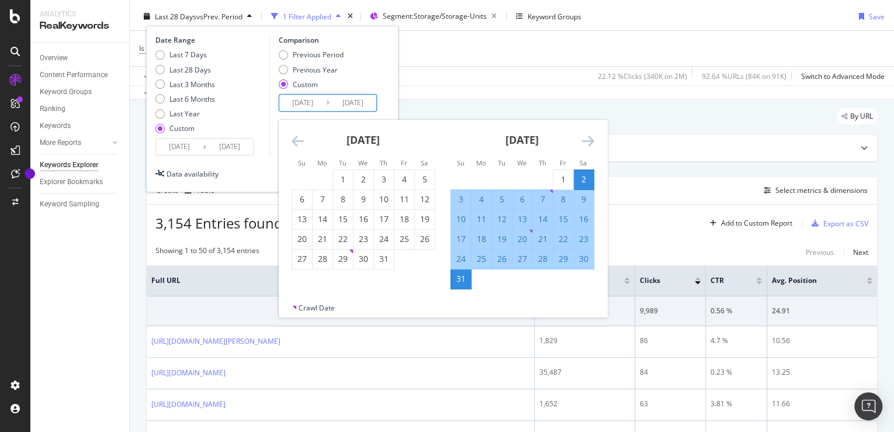
click at [303, 136] on icon "Move backward to switch to the previous month." at bounding box center [298, 141] width 12 height 14
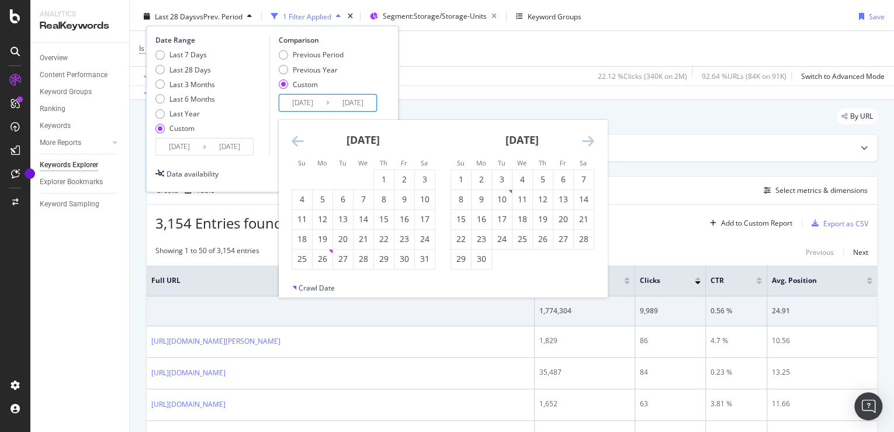
click at [303, 136] on icon "Move backward to switch to the previous month." at bounding box center [298, 141] width 12 height 14
click at [344, 175] on div "1" at bounding box center [343, 180] width 20 height 12
type input "[DATE]"
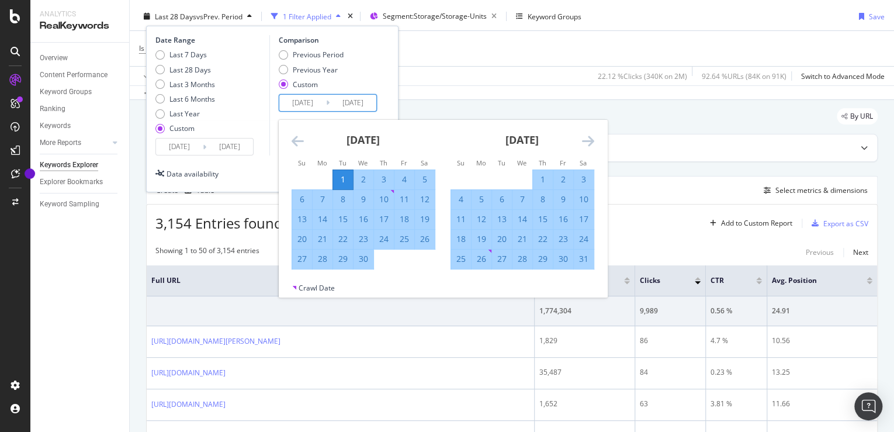
click at [366, 266] on div "30" at bounding box center [363, 258] width 20 height 19
type input "[DATE]"
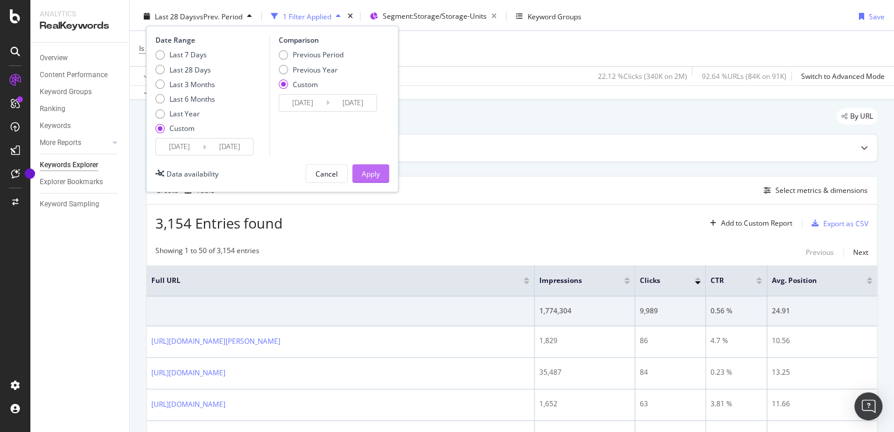
click at [374, 175] on div "Apply" at bounding box center [371, 174] width 18 height 10
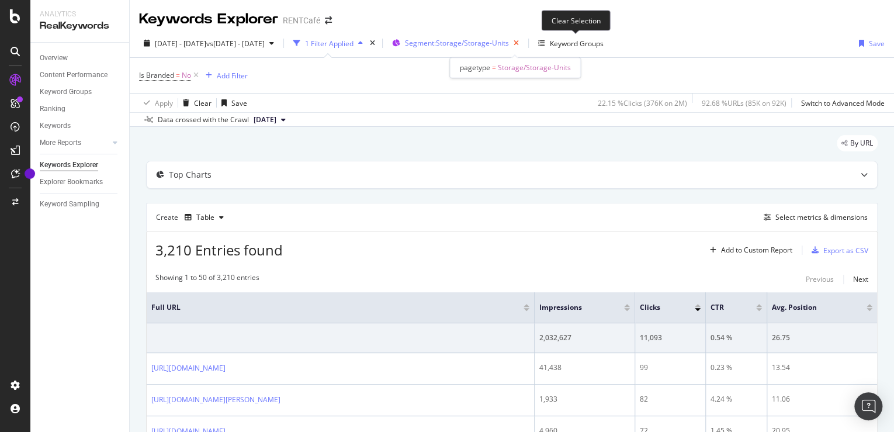
click at [523, 43] on icon "button" at bounding box center [516, 43] width 15 height 16
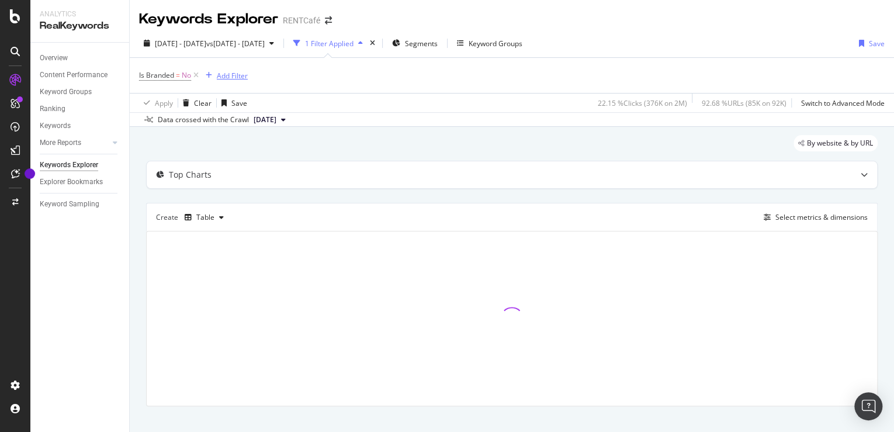
click at [227, 79] on div "Add Filter" at bounding box center [232, 76] width 31 height 10
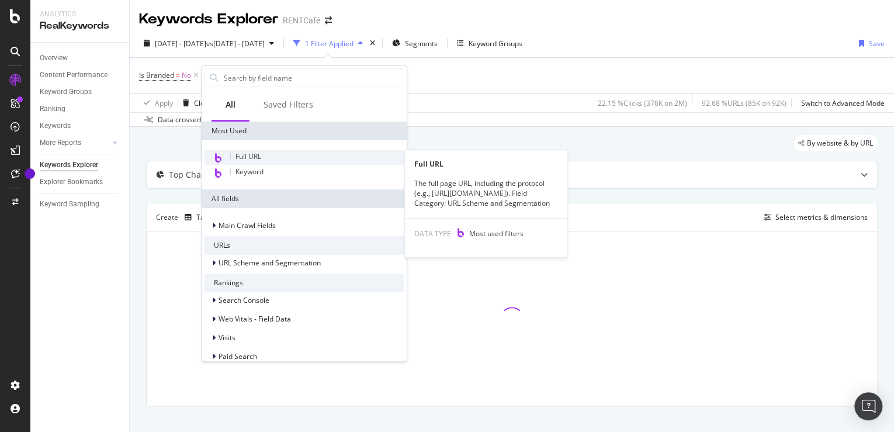
click at [256, 154] on span "Full URL" at bounding box center [248, 156] width 26 height 10
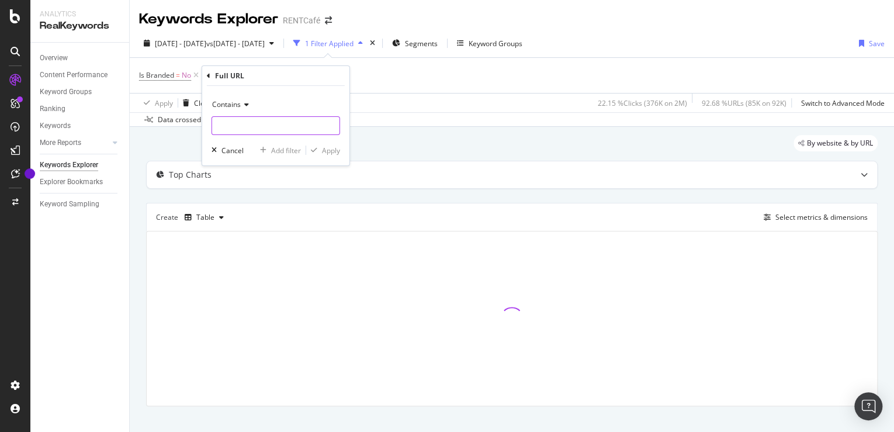
click at [261, 120] on input "text" at bounding box center [275, 125] width 127 height 19
paste input "[URL][DOMAIN_NAME]"
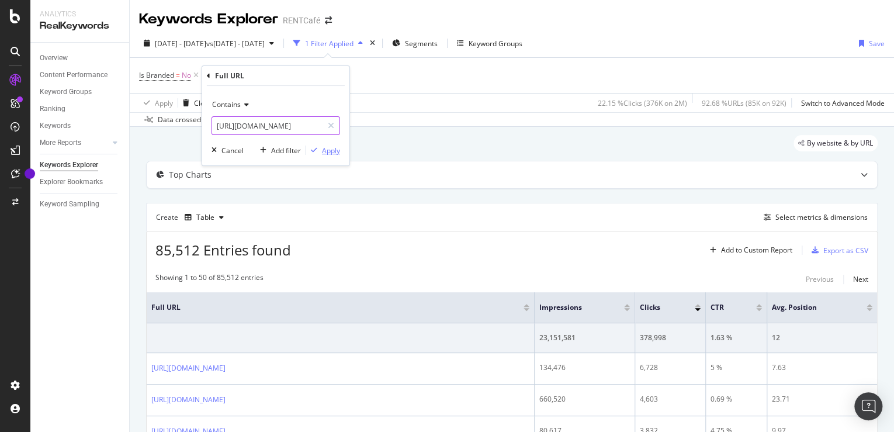
type input "[URL][DOMAIN_NAME]"
click at [325, 153] on div "Apply" at bounding box center [331, 150] width 18 height 10
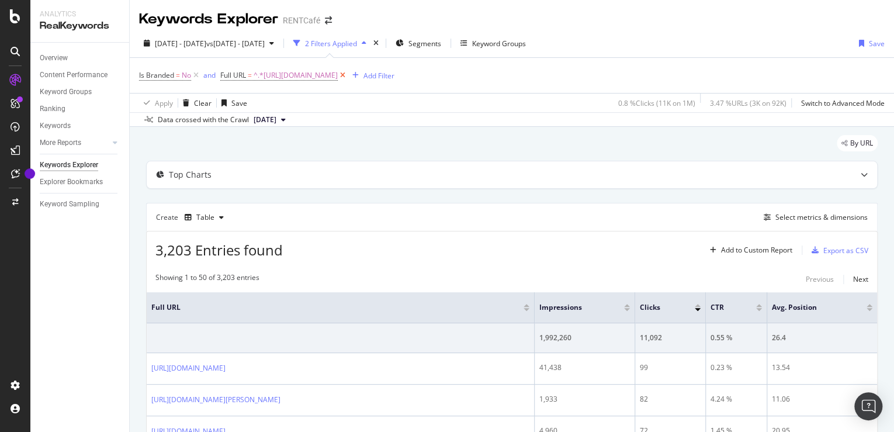
click at [348, 75] on icon at bounding box center [343, 76] width 10 height 12
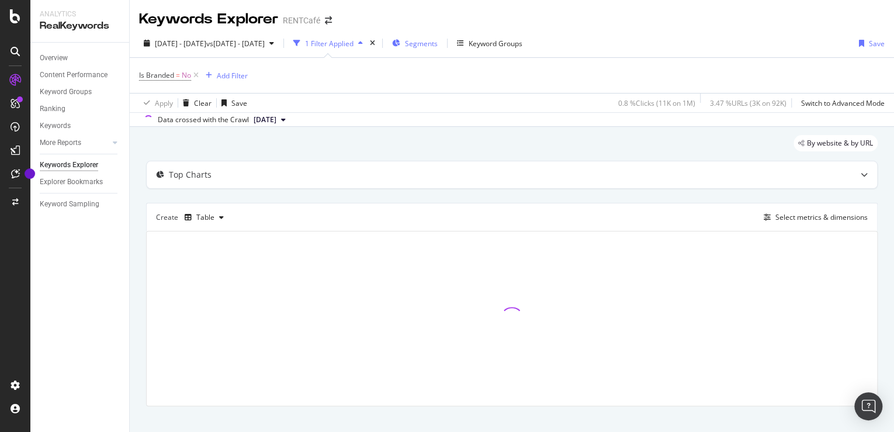
click at [438, 44] on span "Segments" at bounding box center [421, 44] width 33 height 10
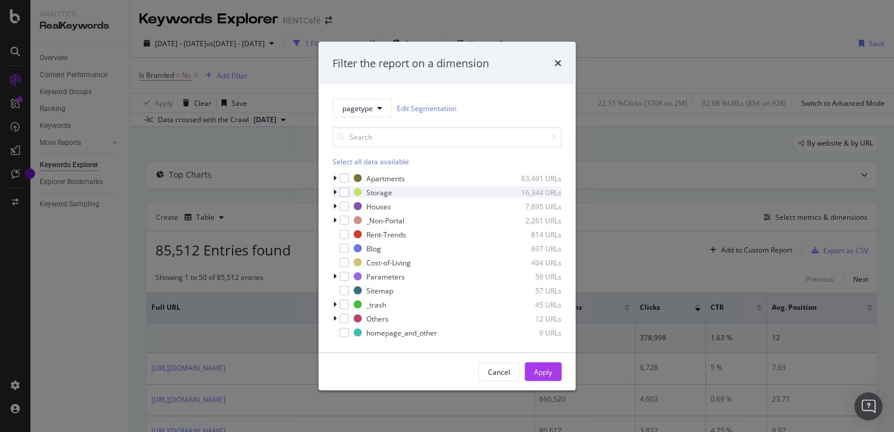
click at [335, 189] on icon "modal" at bounding box center [335, 192] width 4 height 7
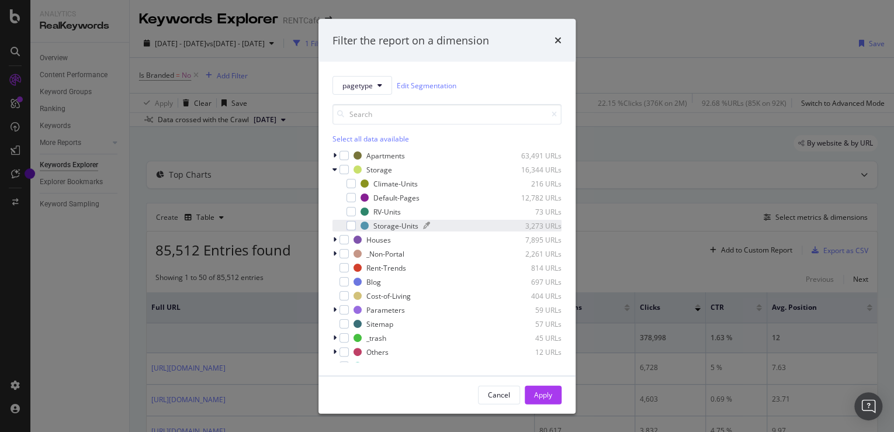
click at [387, 223] on div "Storage-Units" at bounding box center [395, 225] width 45 height 10
click at [543, 390] on div "Apply" at bounding box center [543, 394] width 18 height 10
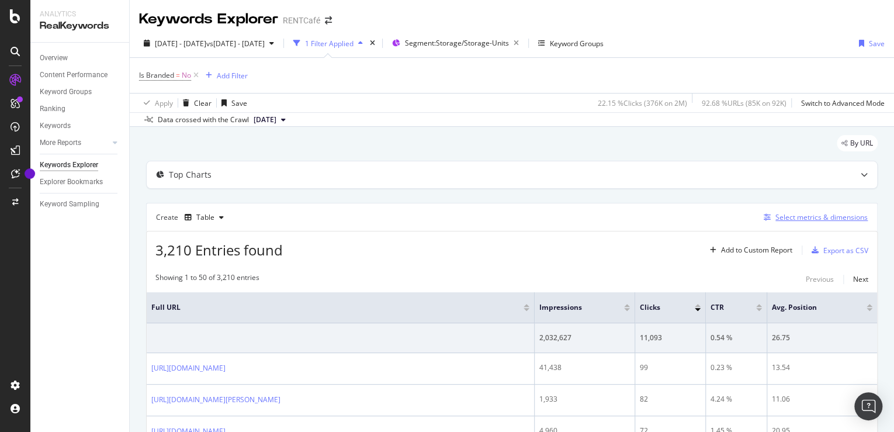
click at [777, 222] on div "Select metrics & dimensions" at bounding box center [813, 217] width 109 height 13
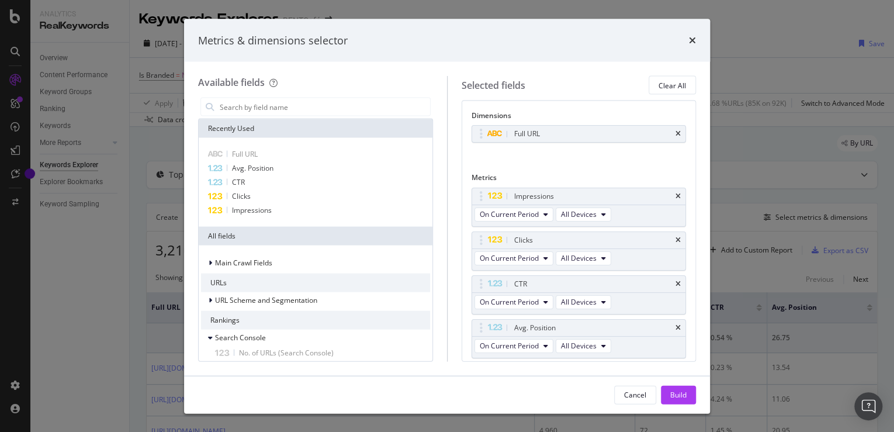
scroll to position [34, 0]
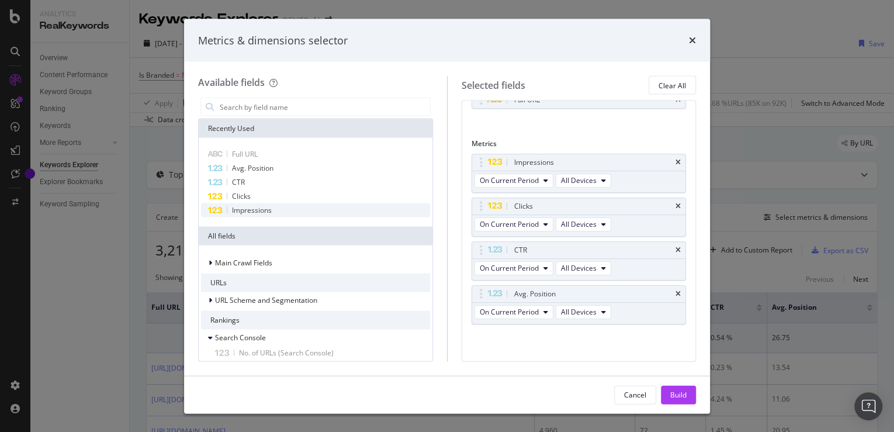
click at [250, 213] on span "Impressions" at bounding box center [252, 210] width 40 height 10
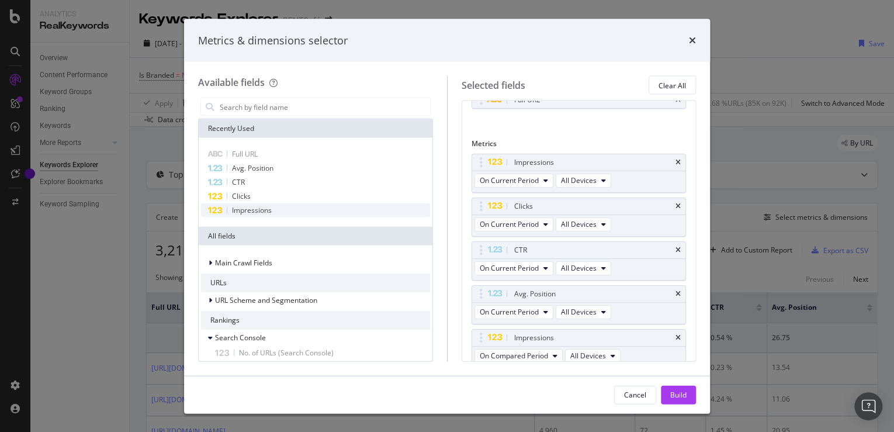
scroll to position [39, 0]
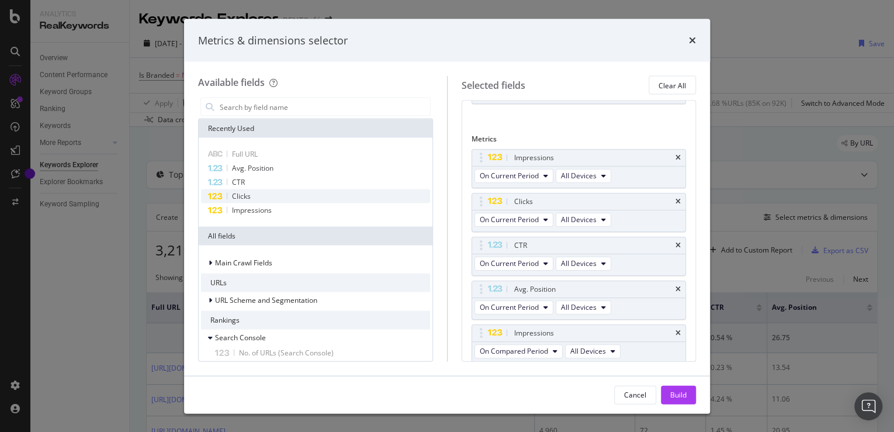
click at [246, 195] on span "Clicks" at bounding box center [241, 196] width 19 height 10
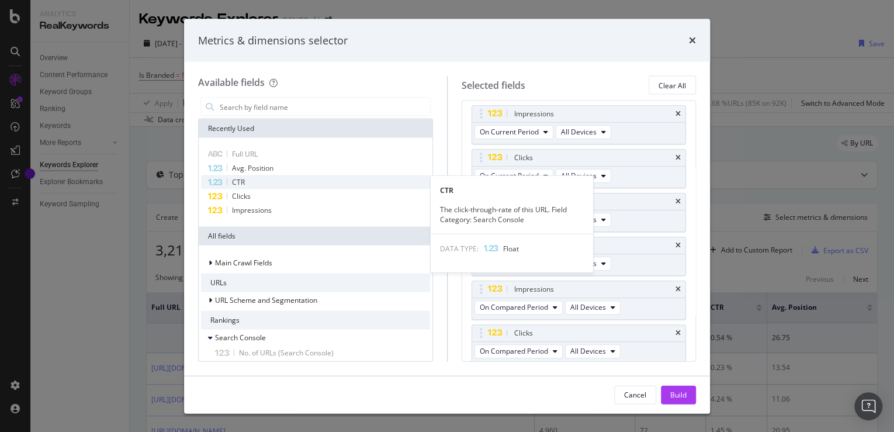
click at [246, 178] on div "CTR" at bounding box center [315, 182] width 229 height 14
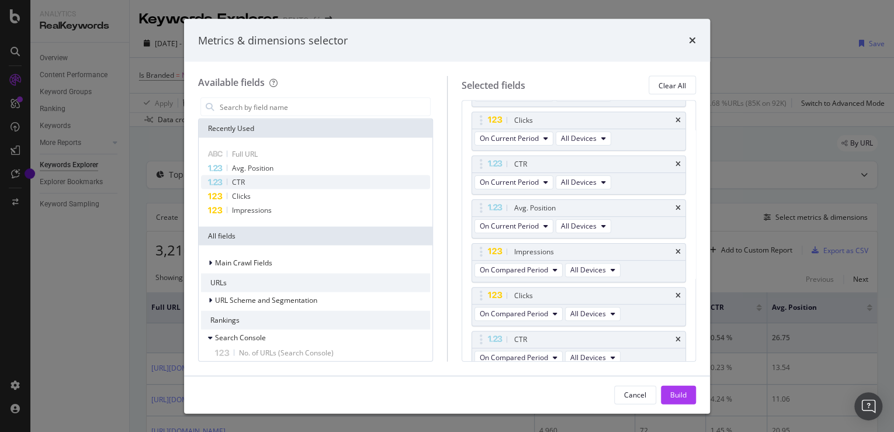
scroll to position [126, 0]
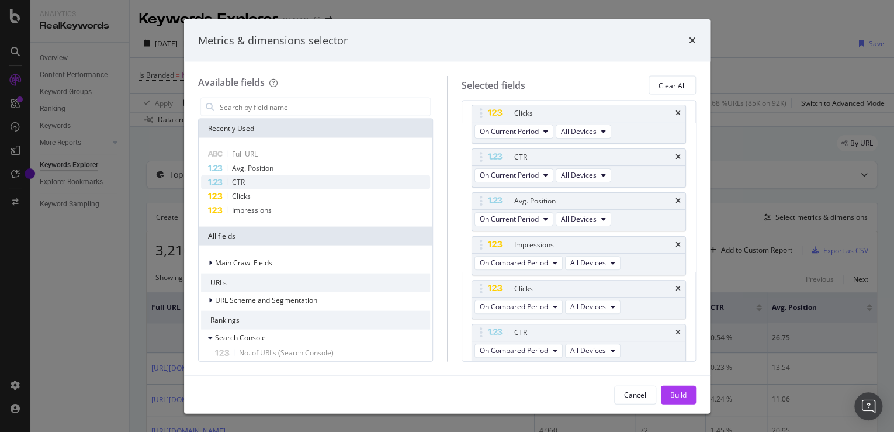
click at [246, 178] on div "CTR" at bounding box center [315, 182] width 229 height 14
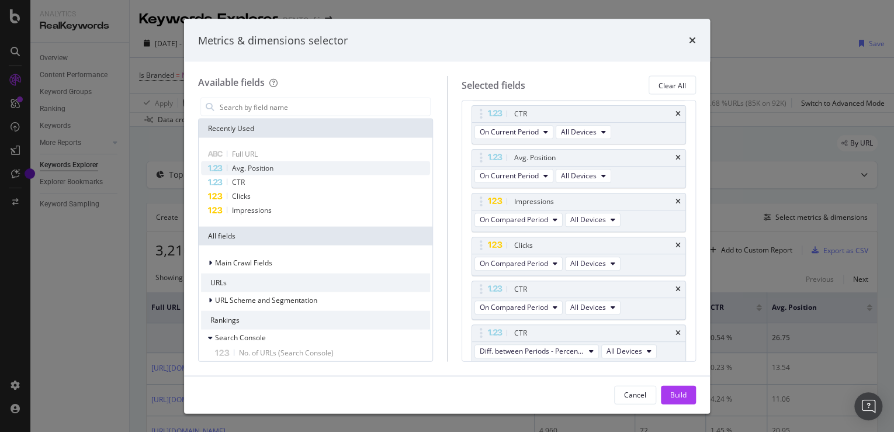
click at [265, 166] on span "Avg. Position" at bounding box center [252, 168] width 41 height 10
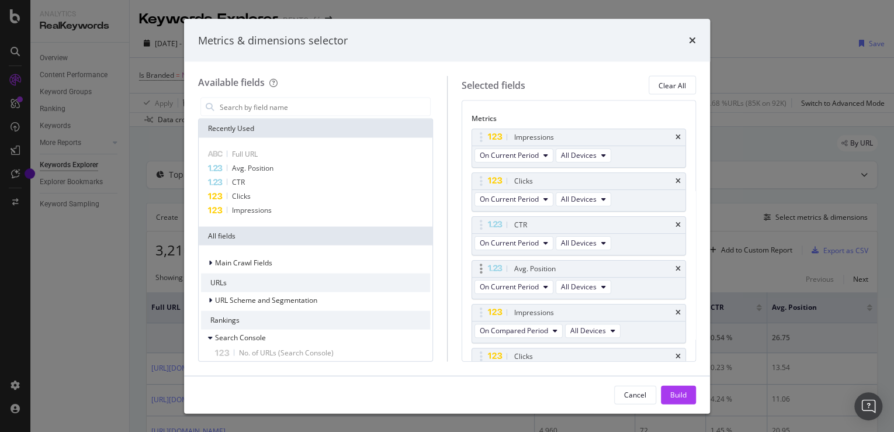
scroll to position [58, 0]
drag, startPoint x: 595, startPoint y: 268, endPoint x: 590, endPoint y: 186, distance: 82.0
click at [590, 186] on body "Analytics RealKeywords Overview Content Performance Keyword Groups Ranking Keyw…" at bounding box center [447, 216] width 894 height 432
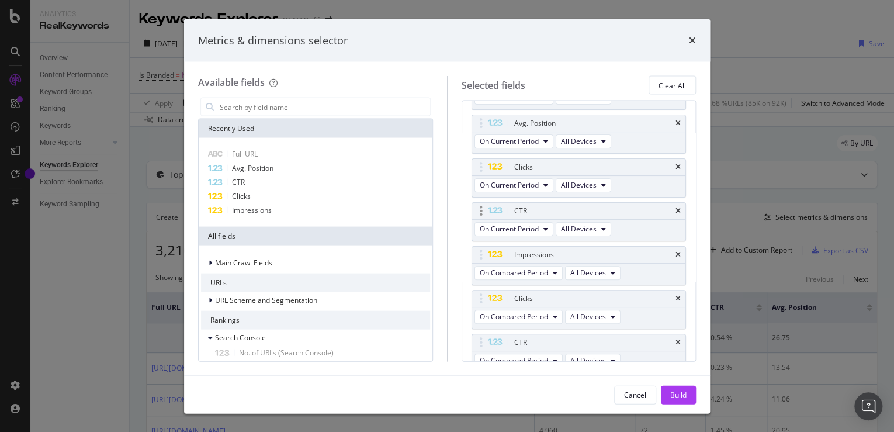
scroll to position [117, 0]
drag, startPoint x: 577, startPoint y: 297, endPoint x: 577, endPoint y: 209, distance: 87.6
click at [577, 209] on body "Analytics RealKeywords Overview Content Performance Keyword Groups Ranking Keyw…" at bounding box center [447, 216] width 894 height 432
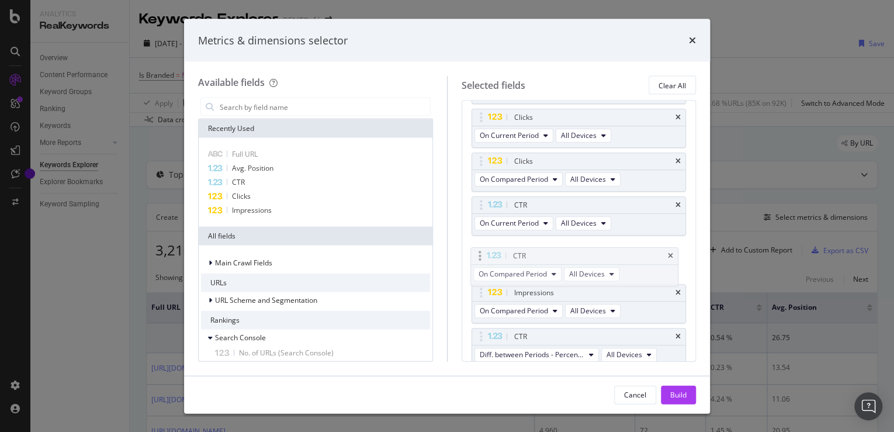
drag, startPoint x: 590, startPoint y: 292, endPoint x: 589, endPoint y: 256, distance: 35.6
click at [589, 256] on body "Analytics RealKeywords Overview Content Performance Keyword Groups Ranking Keyw…" at bounding box center [447, 216] width 894 height 432
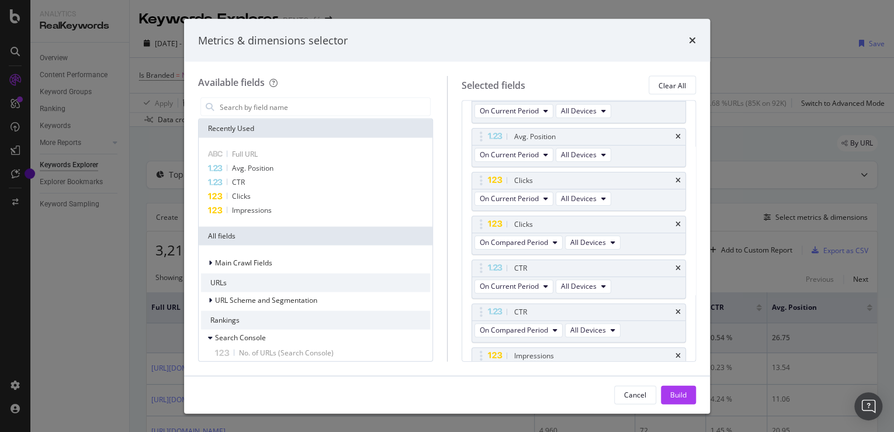
scroll to position [104, 0]
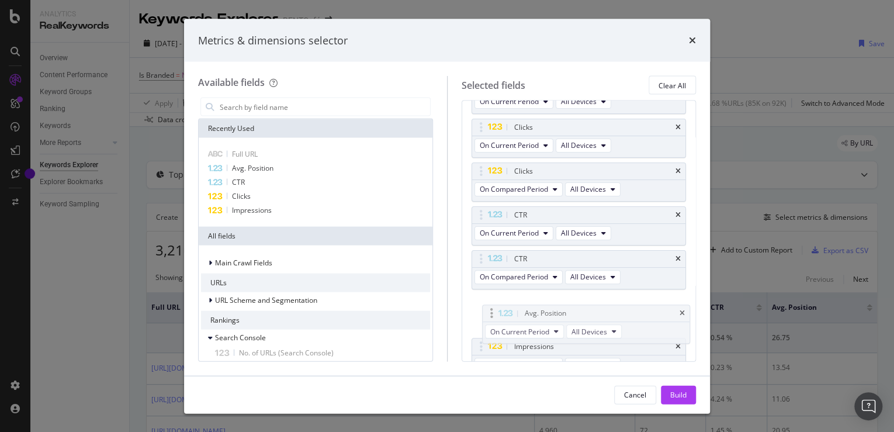
drag, startPoint x: 583, startPoint y: 133, endPoint x: 587, endPoint y: 310, distance: 177.6
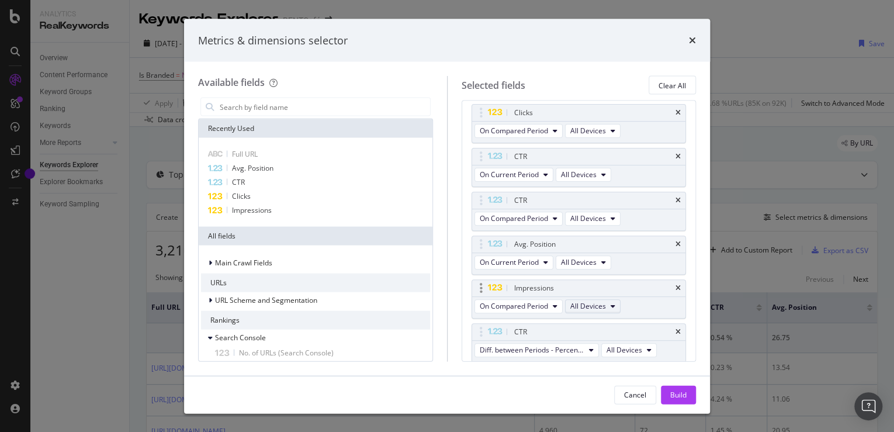
scroll to position [252, 0]
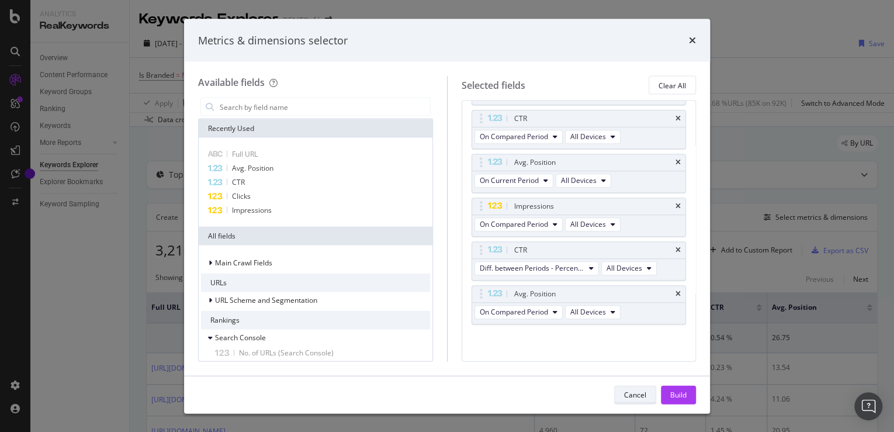
click at [629, 402] on div "Cancel" at bounding box center [635, 394] width 22 height 16
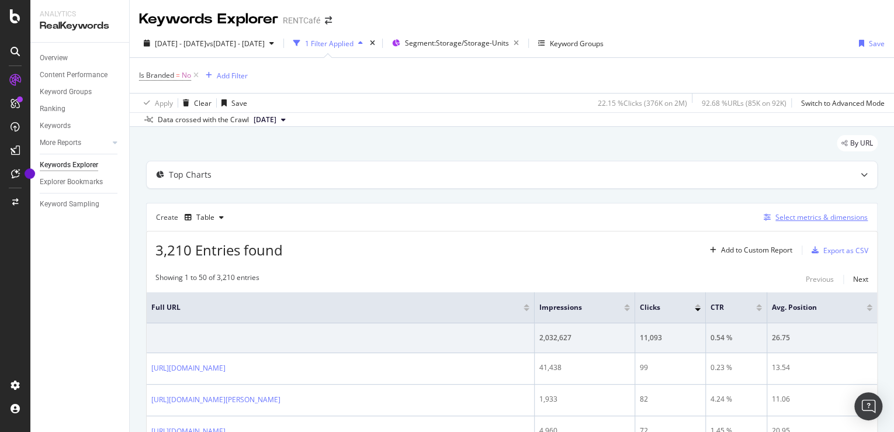
click at [806, 223] on div "Select metrics & dimensions" at bounding box center [813, 217] width 109 height 13
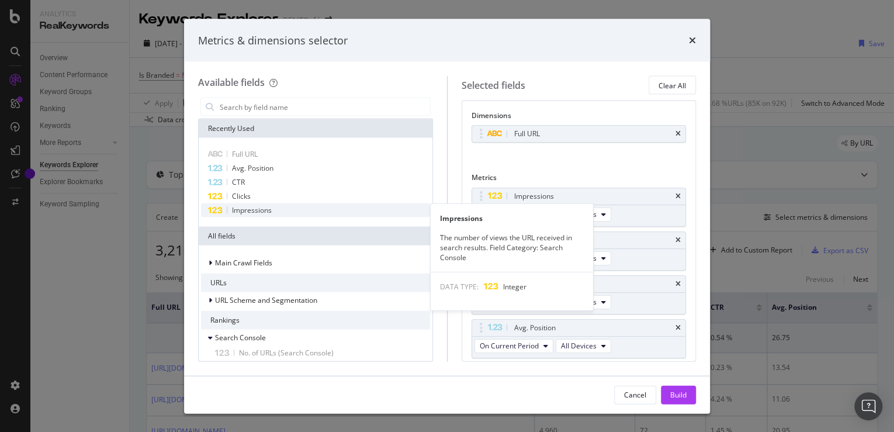
click at [262, 210] on span "Impressions" at bounding box center [252, 210] width 40 height 10
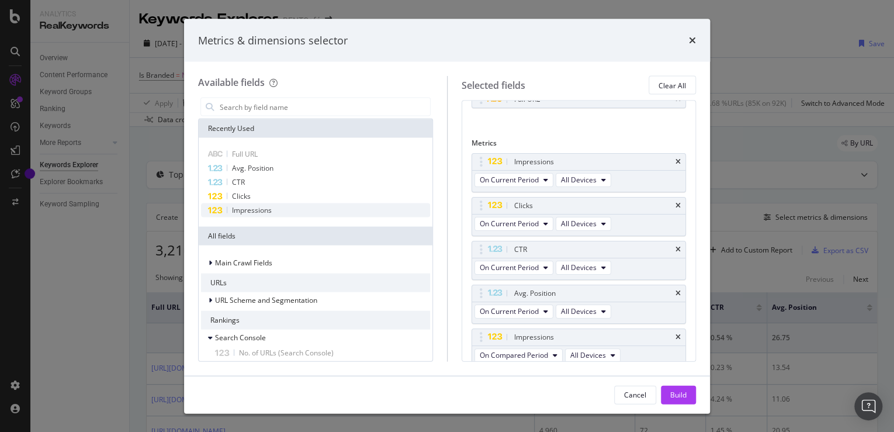
scroll to position [39, 0]
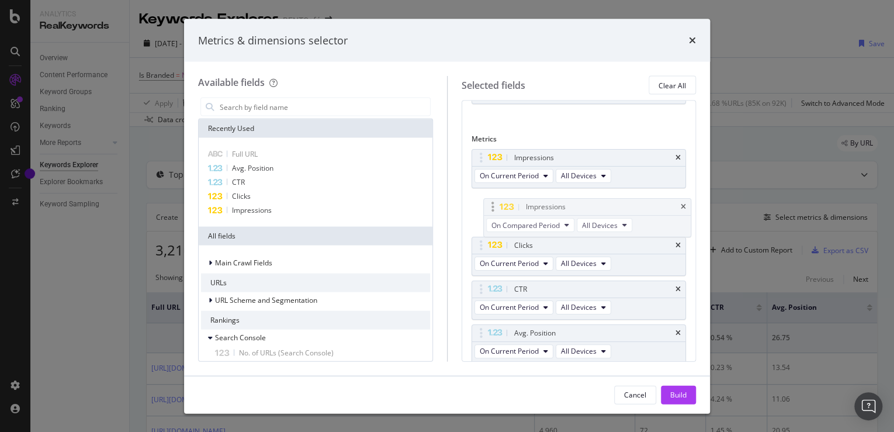
drag, startPoint x: 517, startPoint y: 332, endPoint x: 529, endPoint y: 207, distance: 125.0
click at [529, 207] on body "Analytics RealKeywords Overview Content Performance Keyword Groups Ranking Keyw…" at bounding box center [447, 216] width 894 height 432
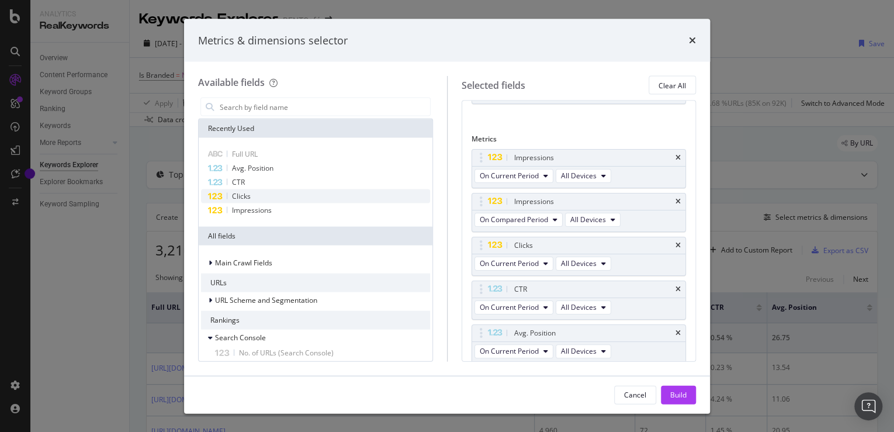
click at [264, 197] on div "Clicks" at bounding box center [315, 196] width 229 height 14
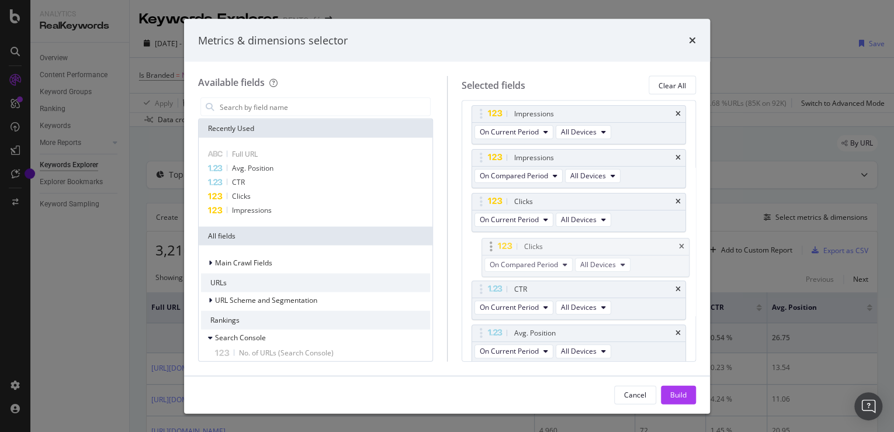
drag, startPoint x: 519, startPoint y: 330, endPoint x: 529, endPoint y: 245, distance: 84.7
click at [529, 245] on body "Analytics RealKeywords Overview Content Performance Keyword Groups Ranking Keyw…" at bounding box center [447, 216] width 894 height 432
click at [299, 185] on div "CTR" at bounding box center [315, 182] width 229 height 14
drag, startPoint x: 544, startPoint y: 325, endPoint x: 542, endPoint y: 285, distance: 39.8
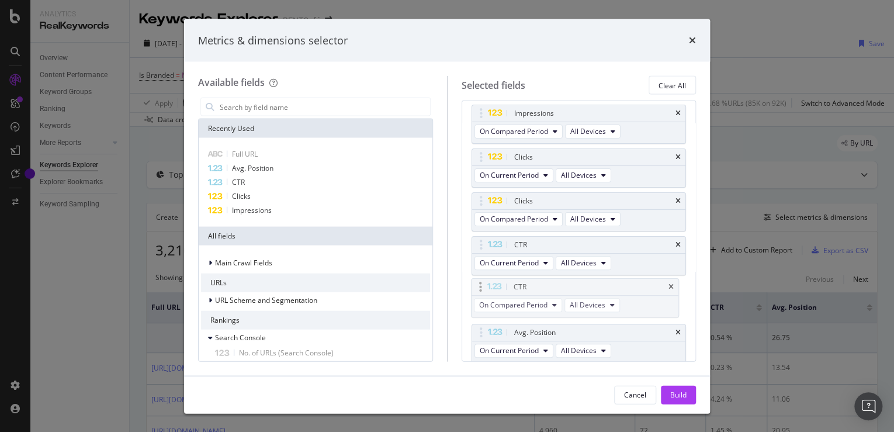
click at [542, 285] on body "Analytics RealKeywords Overview Content Performance Keyword Groups Ranking Keyw…" at bounding box center [447, 216] width 894 height 432
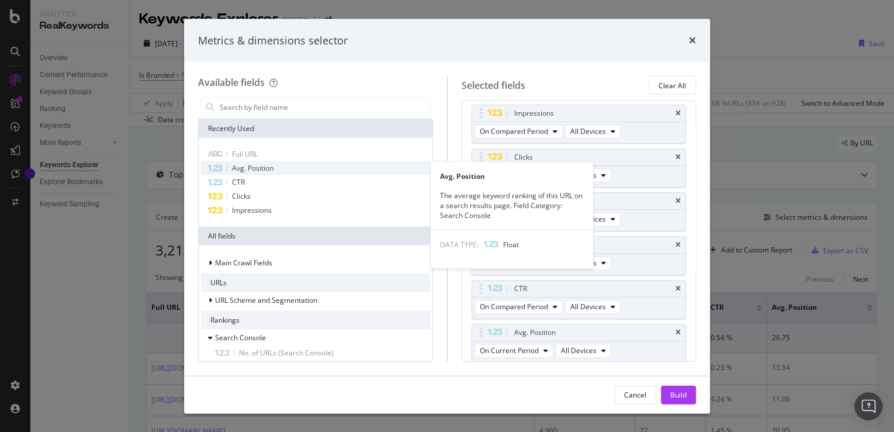
click at [289, 171] on div "Avg. Position" at bounding box center [315, 168] width 229 height 14
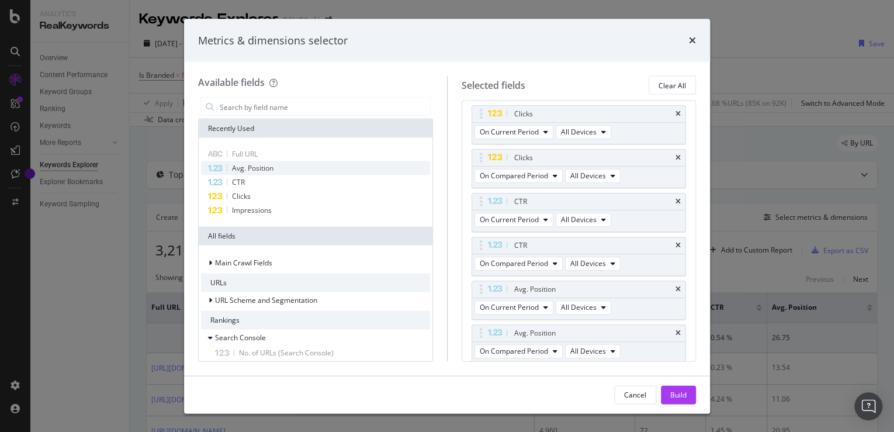
click at [289, 171] on div "Avg. Position" at bounding box center [315, 168] width 229 height 14
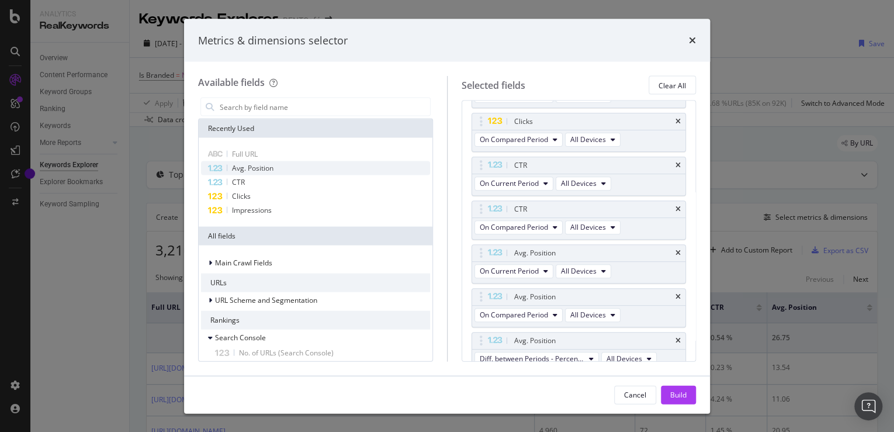
scroll to position [213, 0]
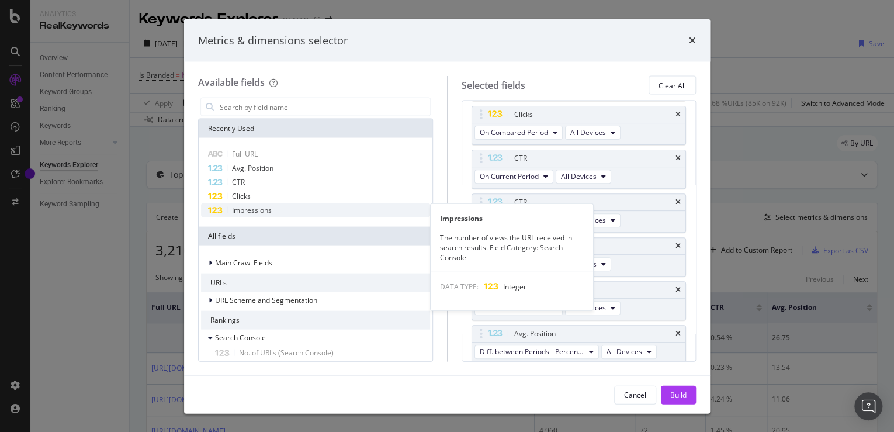
click at [278, 212] on div "Impressions" at bounding box center [315, 210] width 229 height 14
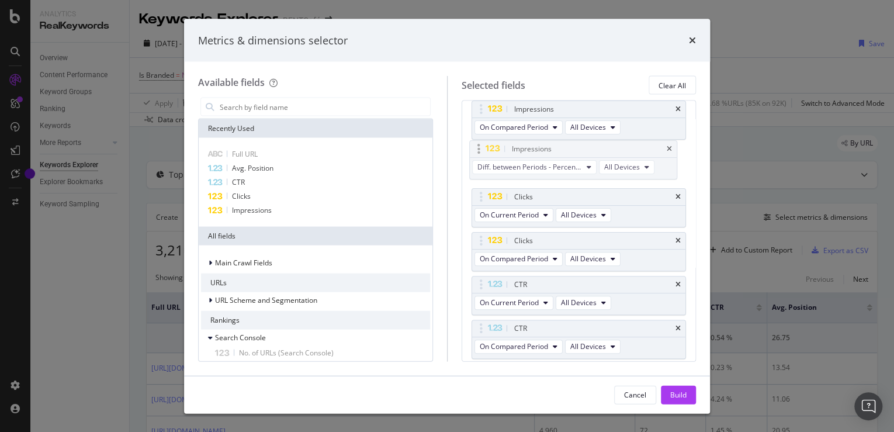
scroll to position [130, 0]
drag, startPoint x: 481, startPoint y: 331, endPoint x: 477, endPoint y: 152, distance: 178.8
click at [477, 152] on body "Analytics RealKeywords Overview Content Performance Keyword Groups Ranking Keyw…" at bounding box center [447, 216] width 894 height 432
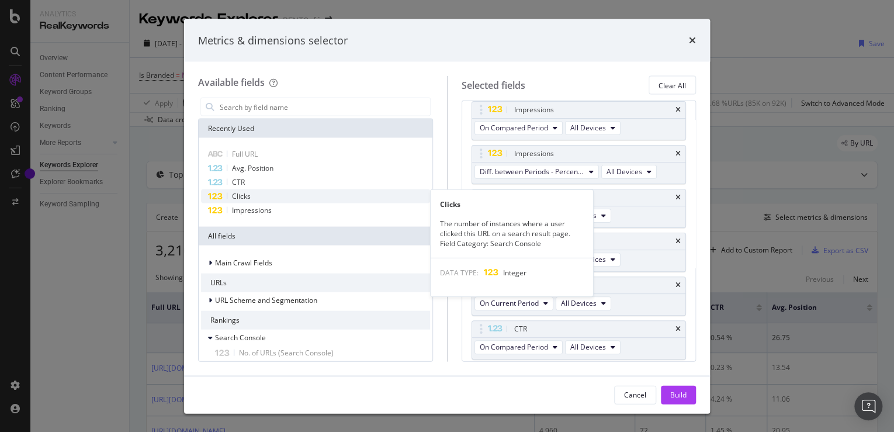
click at [207, 195] on icon "modal" at bounding box center [214, 197] width 15 height 8
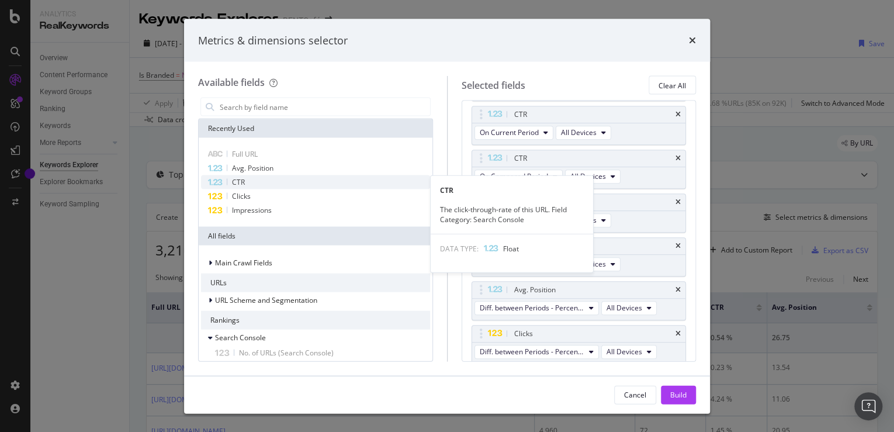
click at [251, 181] on div "CTR" at bounding box center [315, 182] width 229 height 14
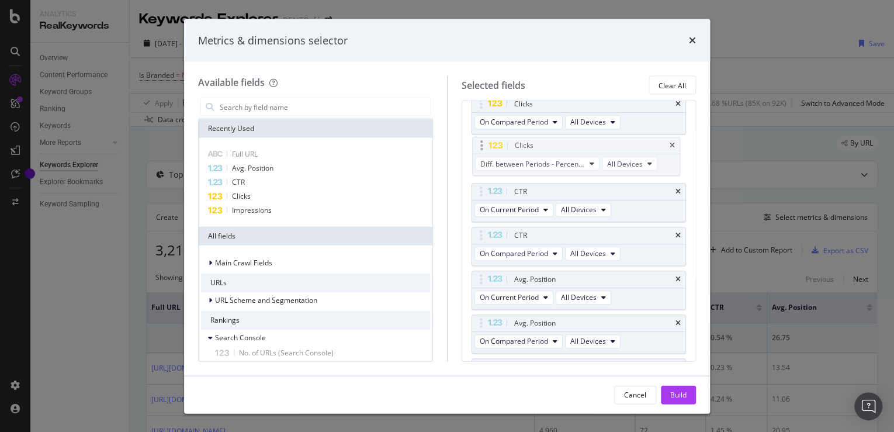
scroll to position [265, 0]
drag, startPoint x: 475, startPoint y: 289, endPoint x: 476, endPoint y: 154, distance: 134.4
click at [476, 154] on body "Analytics RealKeywords Overview Content Performance Keyword Groups Ranking Keyw…" at bounding box center [447, 216] width 894 height 432
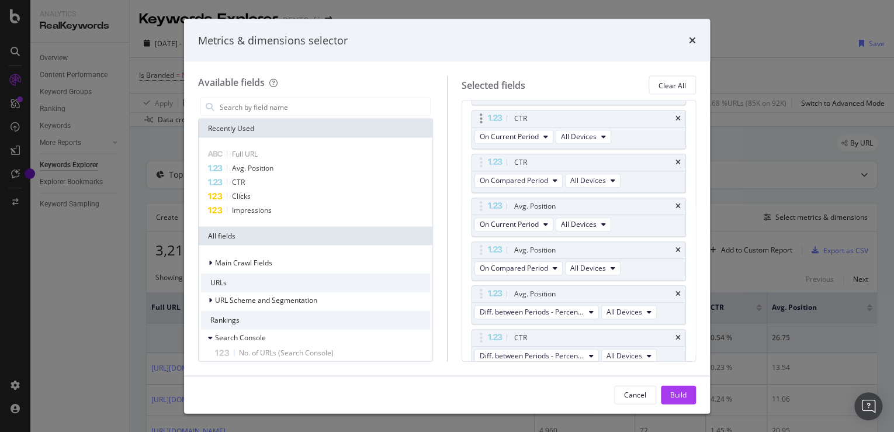
scroll to position [383, 0]
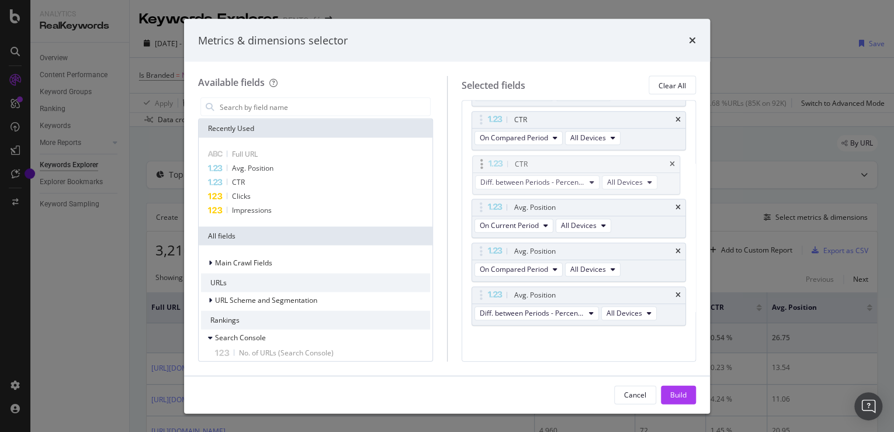
drag, startPoint x: 480, startPoint y: 293, endPoint x: 480, endPoint y: 165, distance: 128.0
click at [480, 165] on body "Analytics RealKeywords Overview Content Performance Keyword Groups Ranking Keyw…" at bounding box center [447, 216] width 894 height 432
click at [678, 386] on div "Build" at bounding box center [678, 395] width 16 height 18
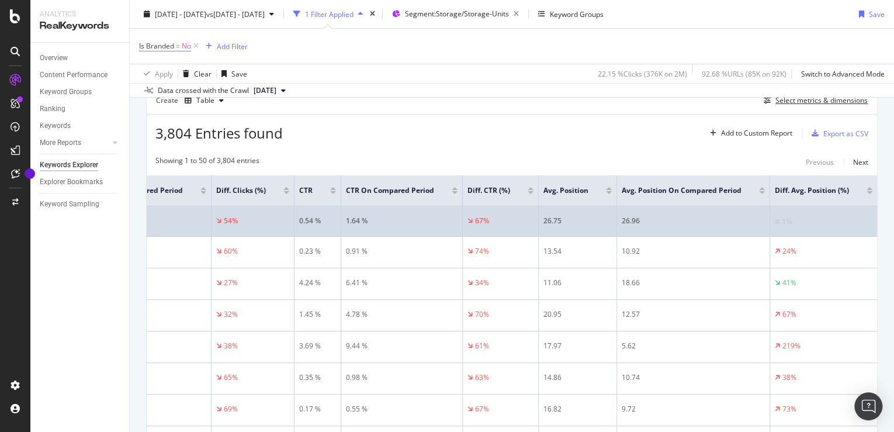
scroll to position [0, 741]
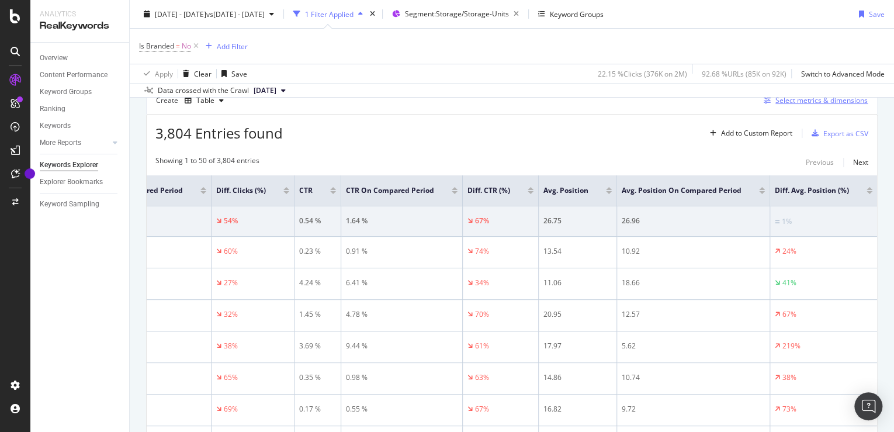
click at [792, 103] on div "Select metrics & dimensions" at bounding box center [821, 100] width 92 height 10
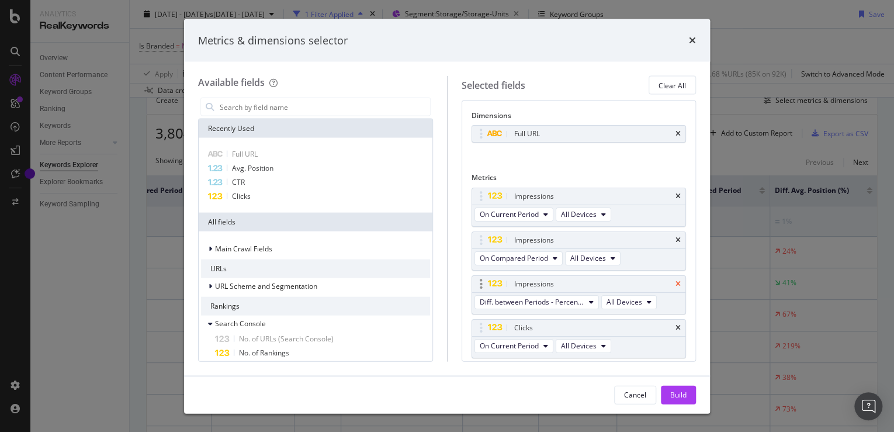
click at [675, 282] on icon "times" at bounding box center [677, 283] width 5 height 7
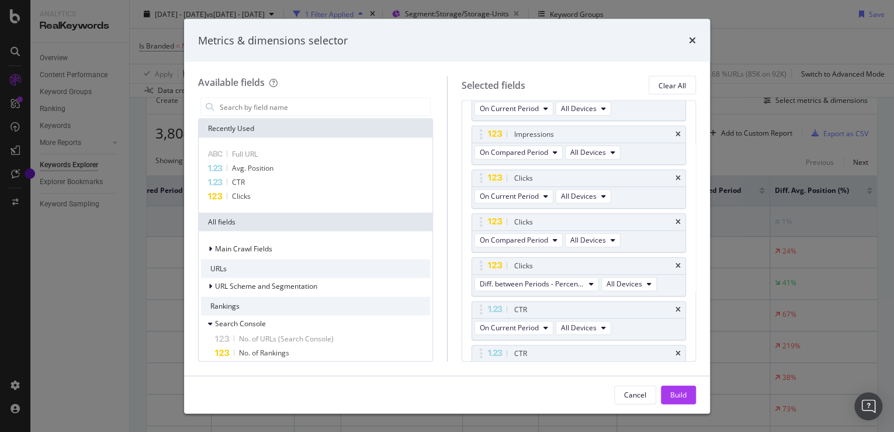
scroll to position [106, 0]
click at [675, 262] on icon "times" at bounding box center [677, 264] width 5 height 7
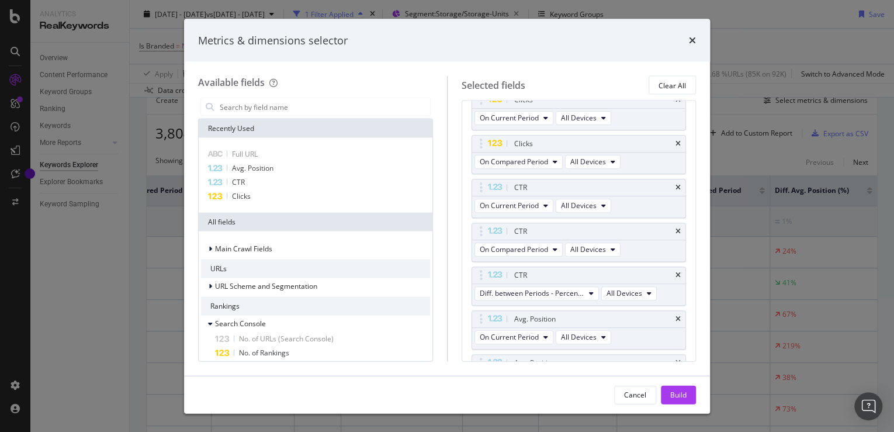
scroll to position [184, 0]
click at [668, 269] on div "CTR" at bounding box center [579, 274] width 214 height 16
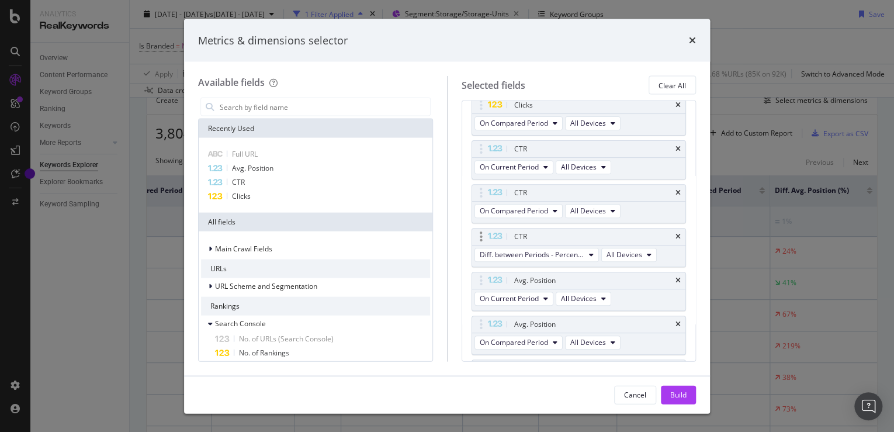
scroll to position [224, 0]
click at [675, 231] on icon "times" at bounding box center [677, 234] width 5 height 7
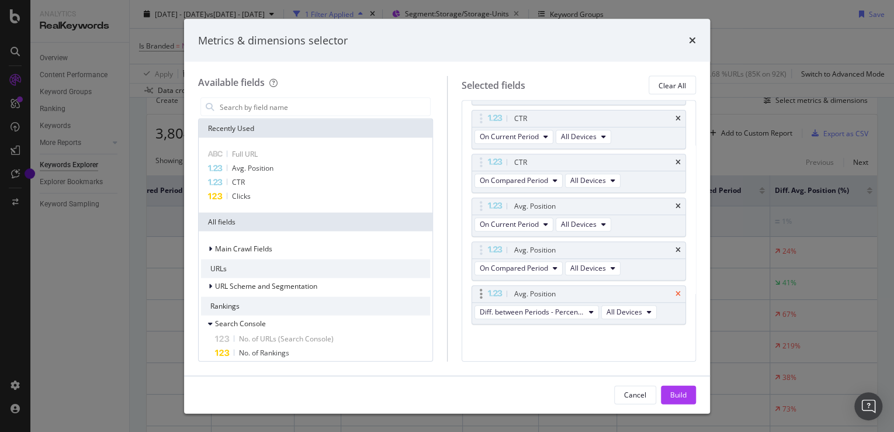
click at [675, 291] on icon "times" at bounding box center [677, 293] width 5 height 7
click at [687, 392] on button "Build" at bounding box center [678, 394] width 35 height 19
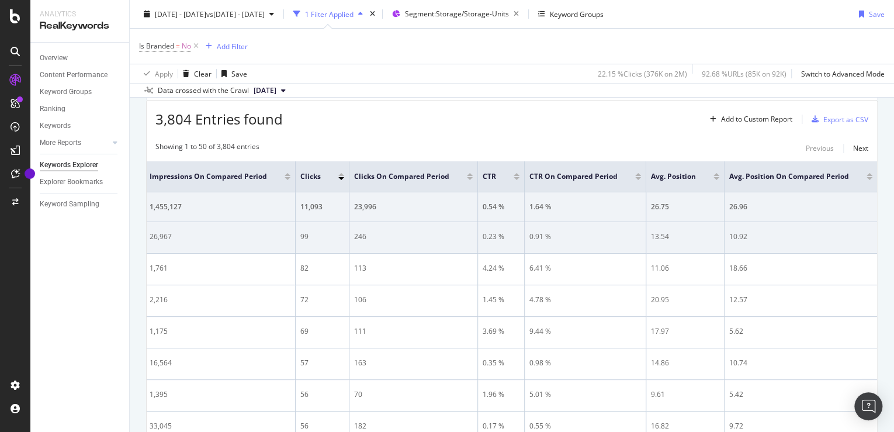
scroll to position [0, 356]
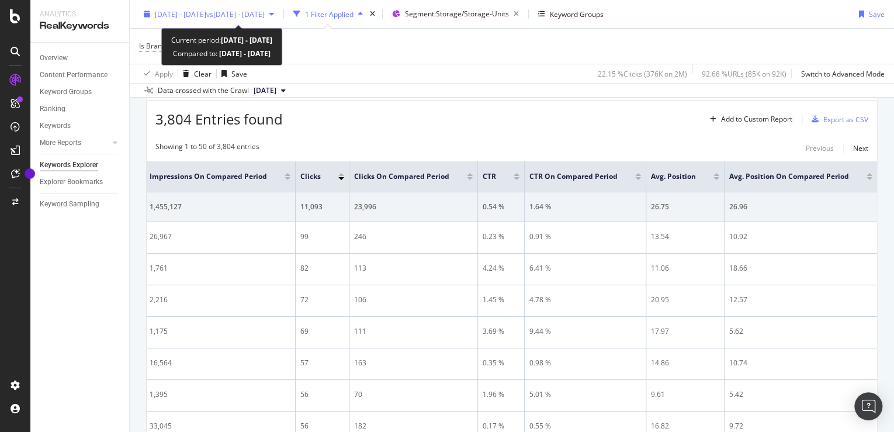
click at [265, 16] on span "vs [DATE] - [DATE]" at bounding box center [235, 14] width 58 height 10
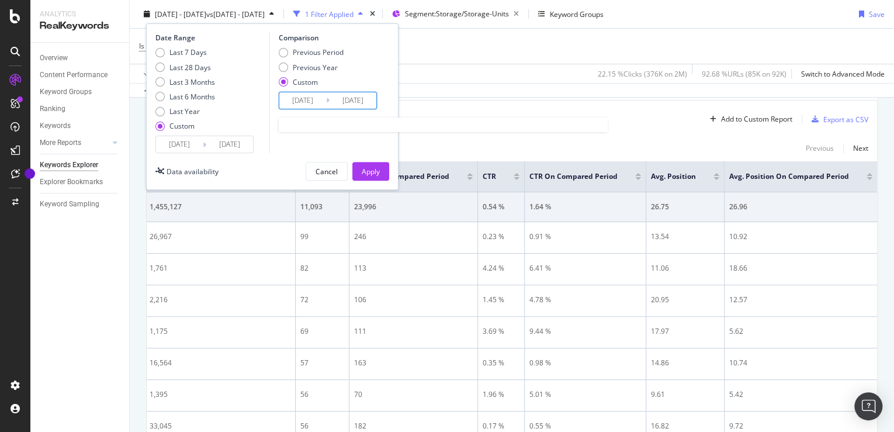
click at [301, 103] on input "[DATE]" at bounding box center [302, 100] width 47 height 16
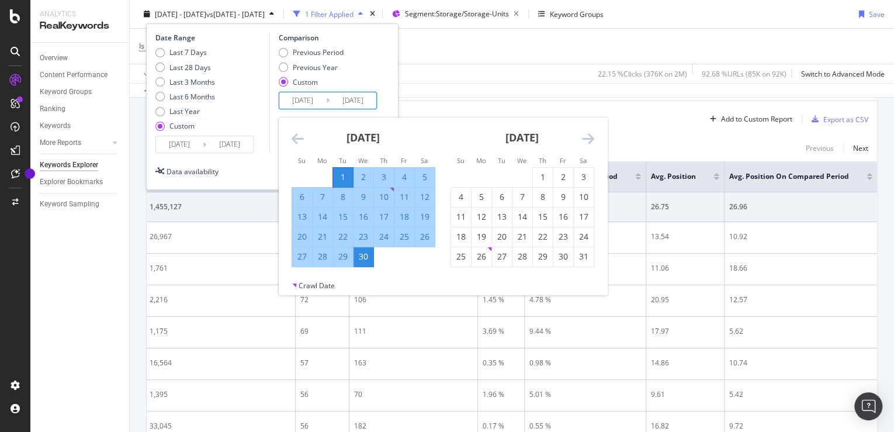
click at [296, 145] on div "[DATE]" at bounding box center [364, 142] width 144 height 50
click at [297, 131] on icon "Move backward to switch to the previous month." at bounding box center [298, 138] width 12 height 14
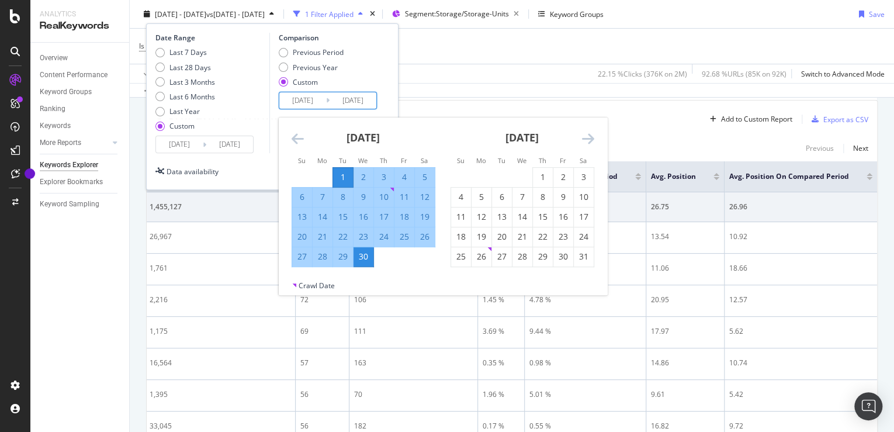
click at [297, 131] on icon "Move backward to switch to the previous month." at bounding box center [298, 138] width 12 height 14
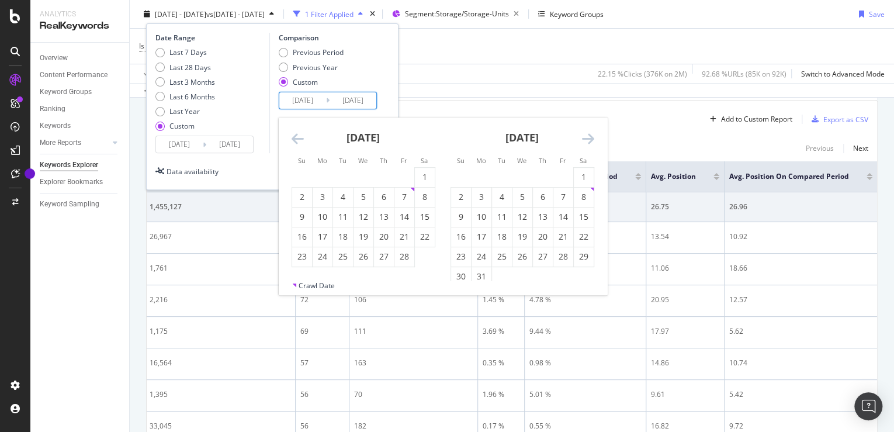
click at [297, 131] on icon "Move backward to switch to the previous month." at bounding box center [298, 138] width 12 height 14
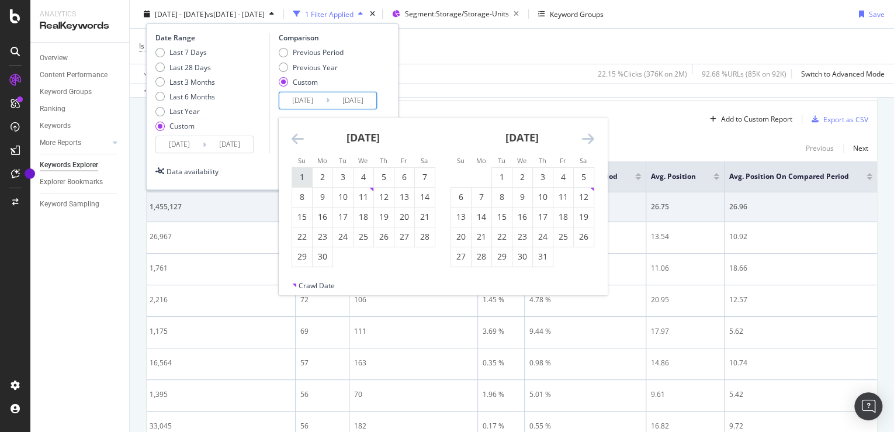
click at [297, 171] on div "1" at bounding box center [302, 177] width 20 height 12
type input "[DATE]"
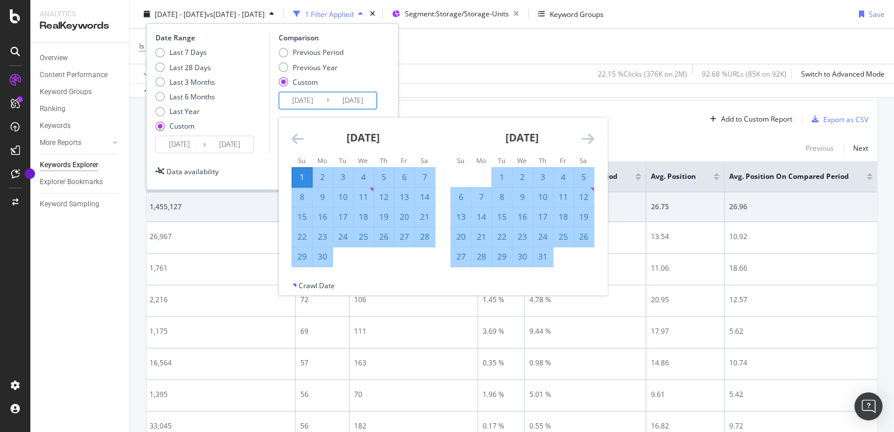
click at [321, 259] on div "30" at bounding box center [323, 257] width 20 height 12
type input "[DATE]"
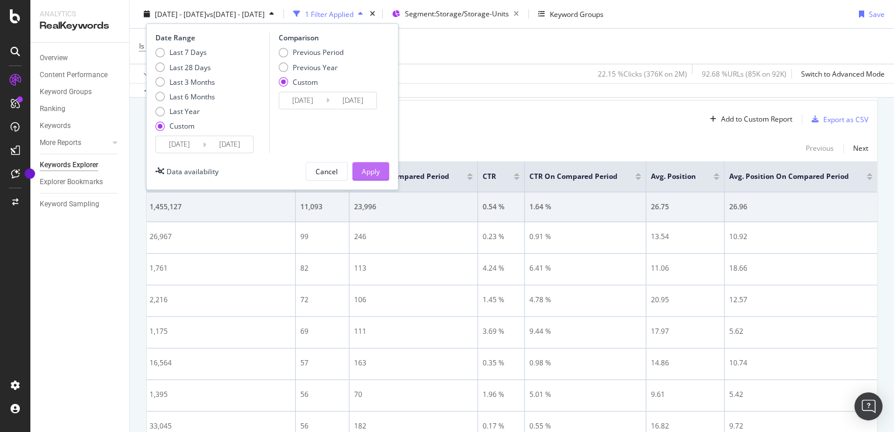
click at [365, 178] on div "Apply" at bounding box center [371, 171] width 18 height 18
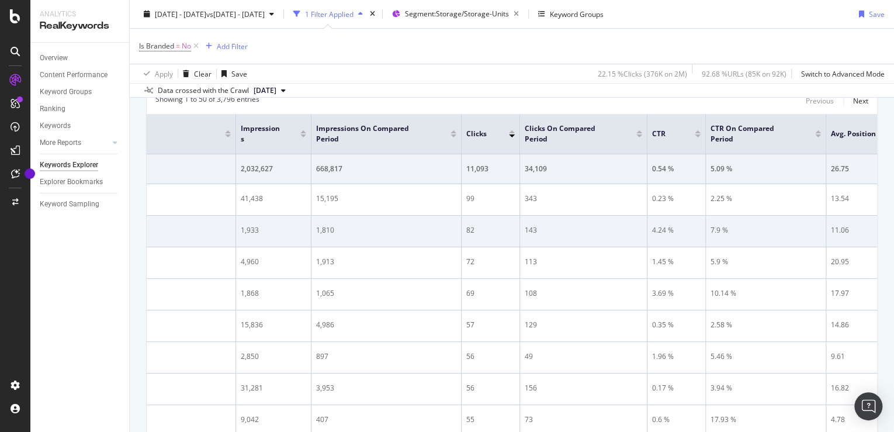
scroll to position [0, 200]
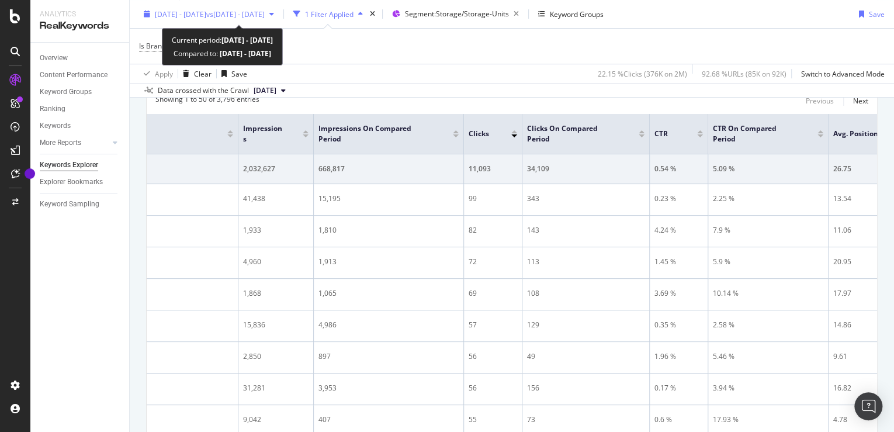
click at [265, 13] on span "vs [DATE] - [DATE]" at bounding box center [235, 14] width 58 height 10
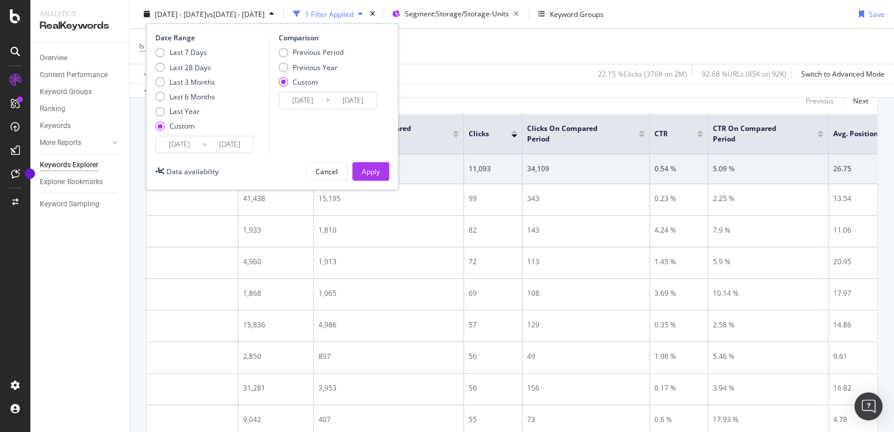
click at [304, 108] on input "[DATE]" at bounding box center [302, 100] width 47 height 16
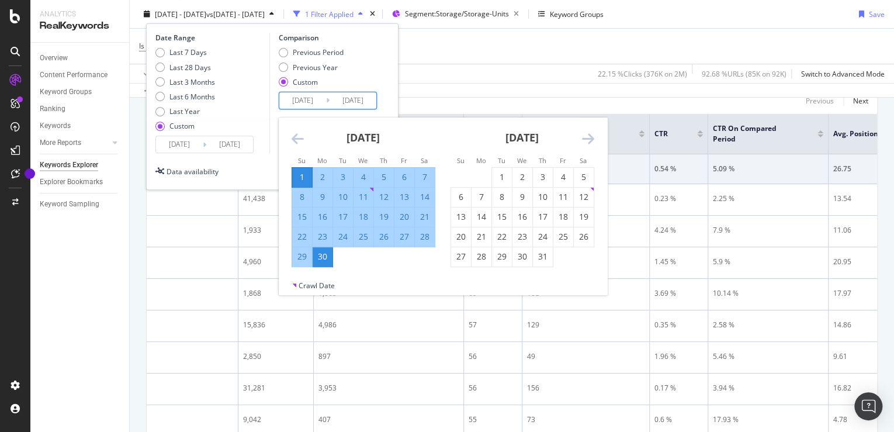
click at [587, 140] on icon "Move forward to switch to the next month." at bounding box center [588, 138] width 12 height 14
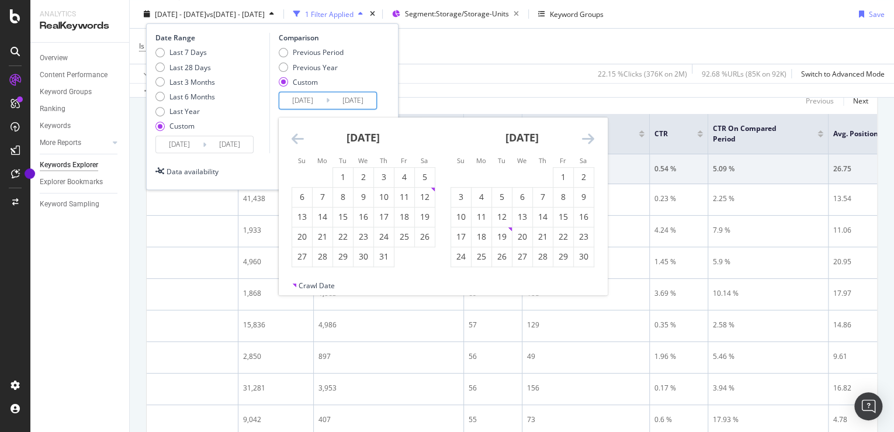
click at [587, 140] on icon "Move forward to switch to the next month." at bounding box center [588, 138] width 12 height 14
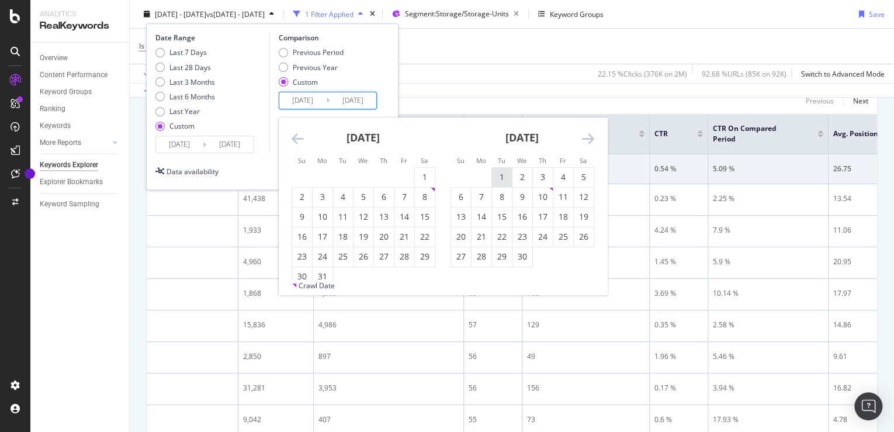
click at [503, 175] on div "1" at bounding box center [502, 177] width 20 height 12
type input "[DATE]"
click at [516, 252] on div "30" at bounding box center [522, 257] width 20 height 12
type input "[DATE]"
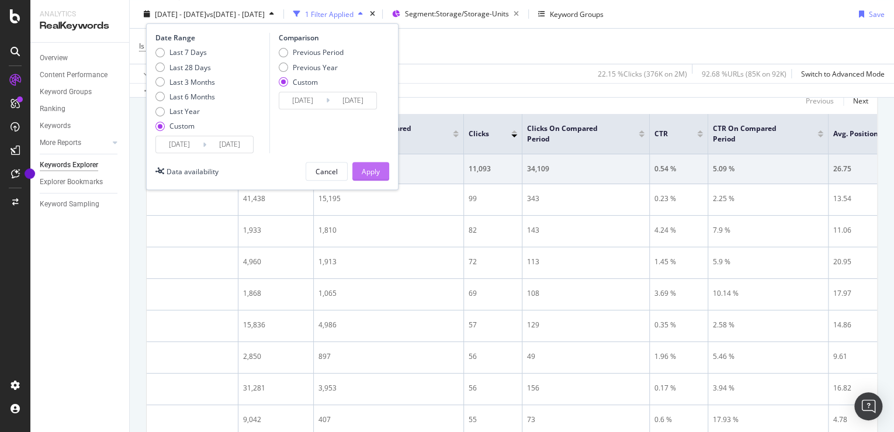
click at [362, 167] on div "Apply" at bounding box center [371, 171] width 18 height 10
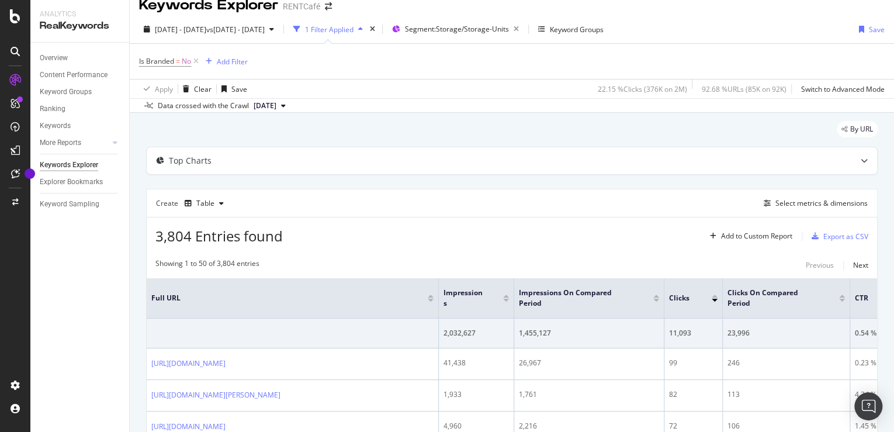
scroll to position [45, 0]
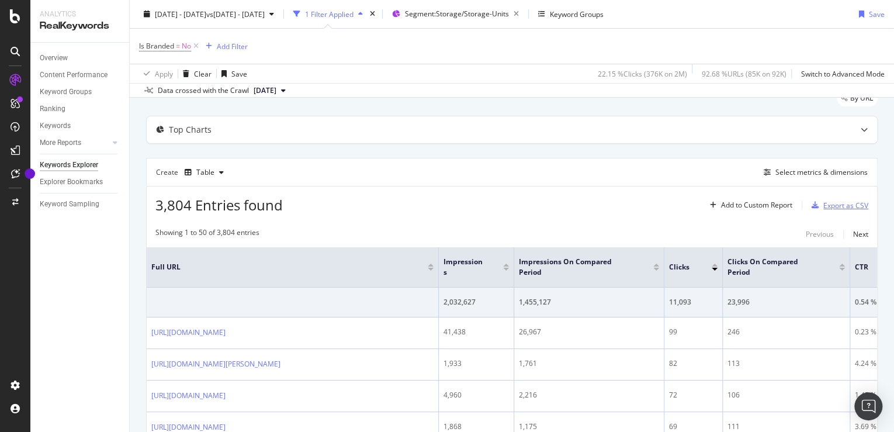
click at [838, 209] on div "Export as CSV" at bounding box center [845, 205] width 45 height 10
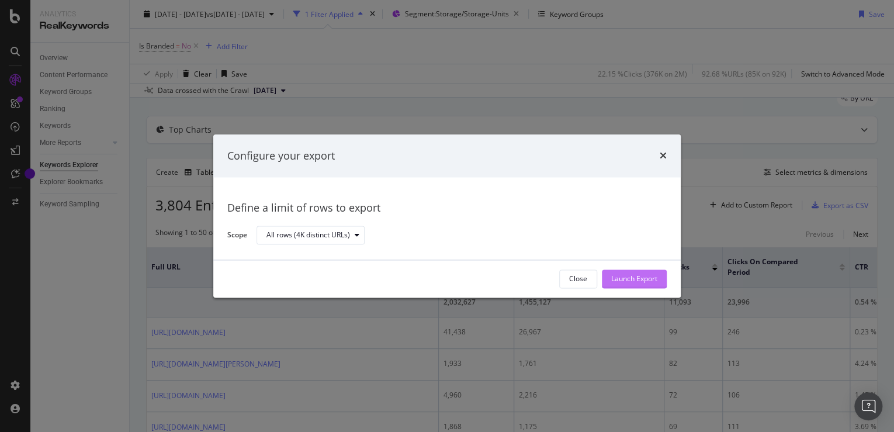
click at [655, 280] on div "Launch Export" at bounding box center [634, 279] width 46 height 10
